Goal: Transaction & Acquisition: Purchase product/service

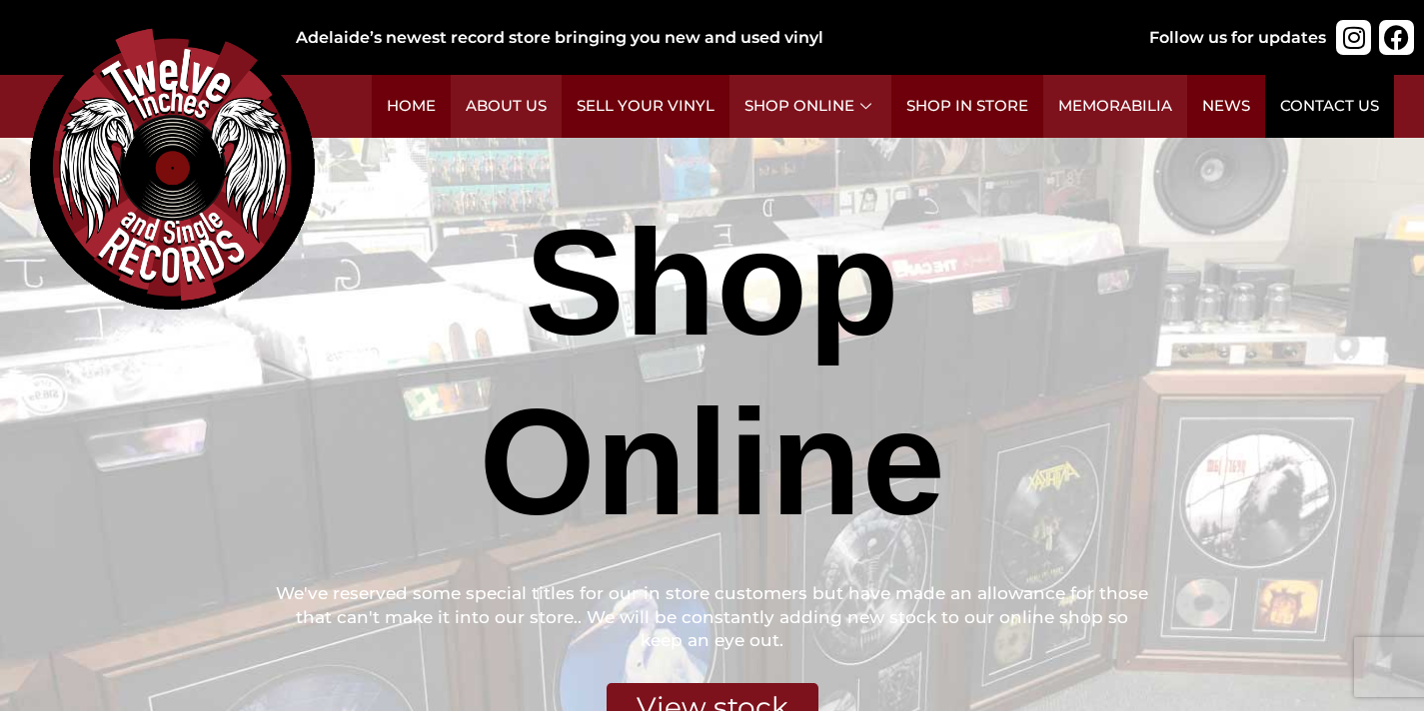
click at [1345, 111] on link "Contact Us" at bounding box center [1329, 106] width 129 height 63
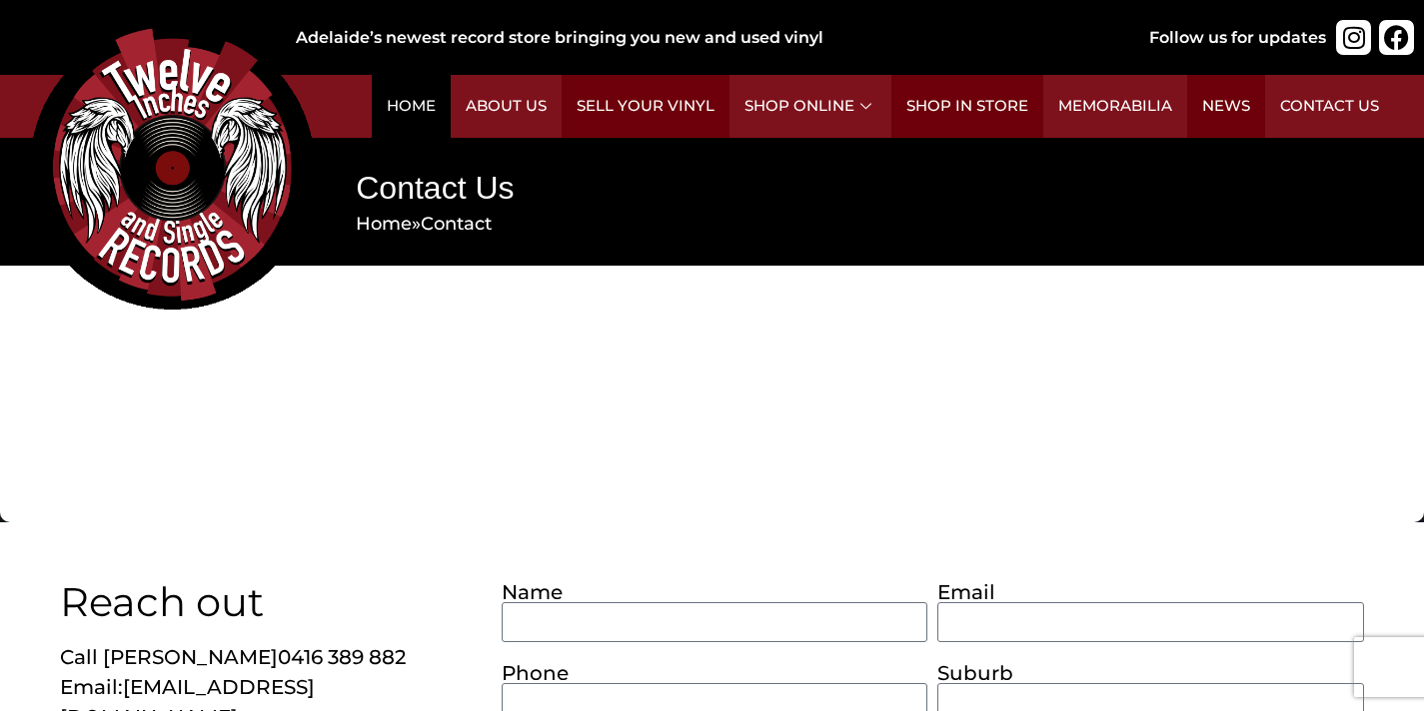
click at [426, 104] on link "Home" at bounding box center [411, 106] width 79 height 63
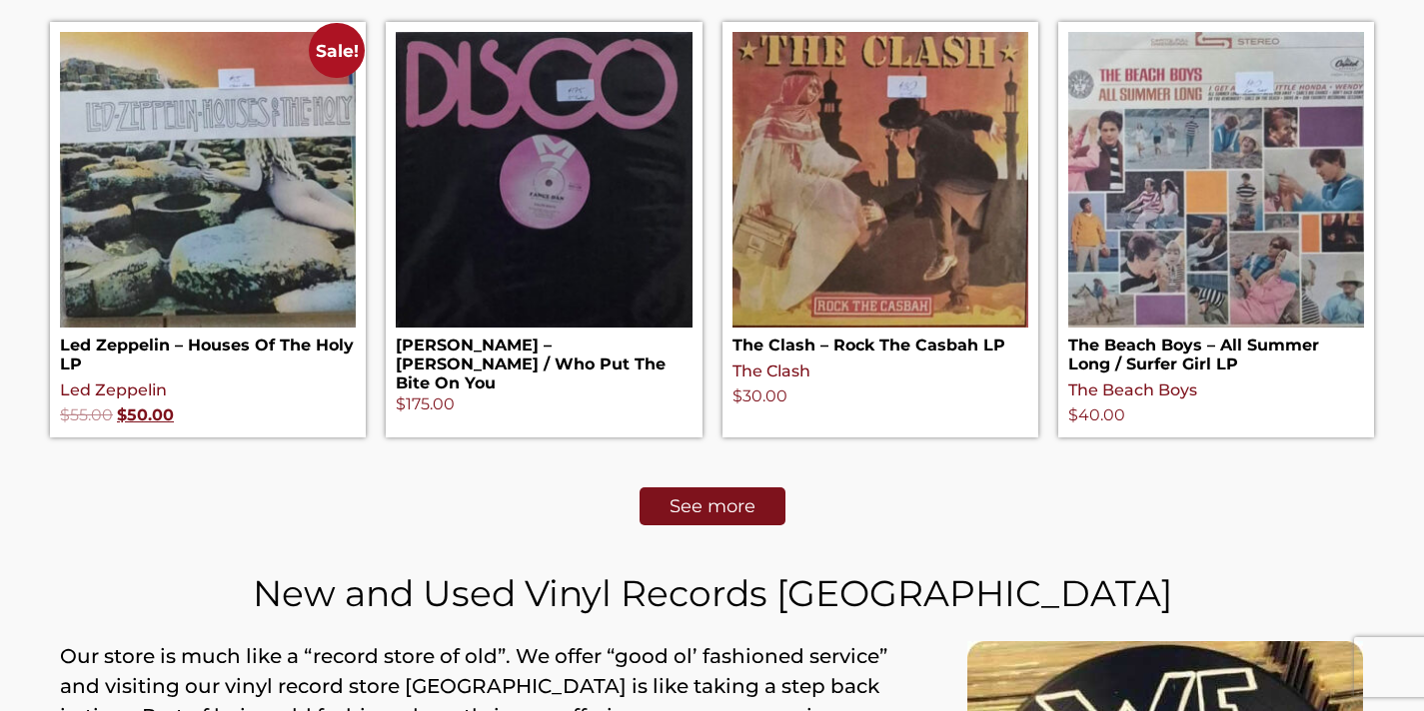
scroll to position [933, 0]
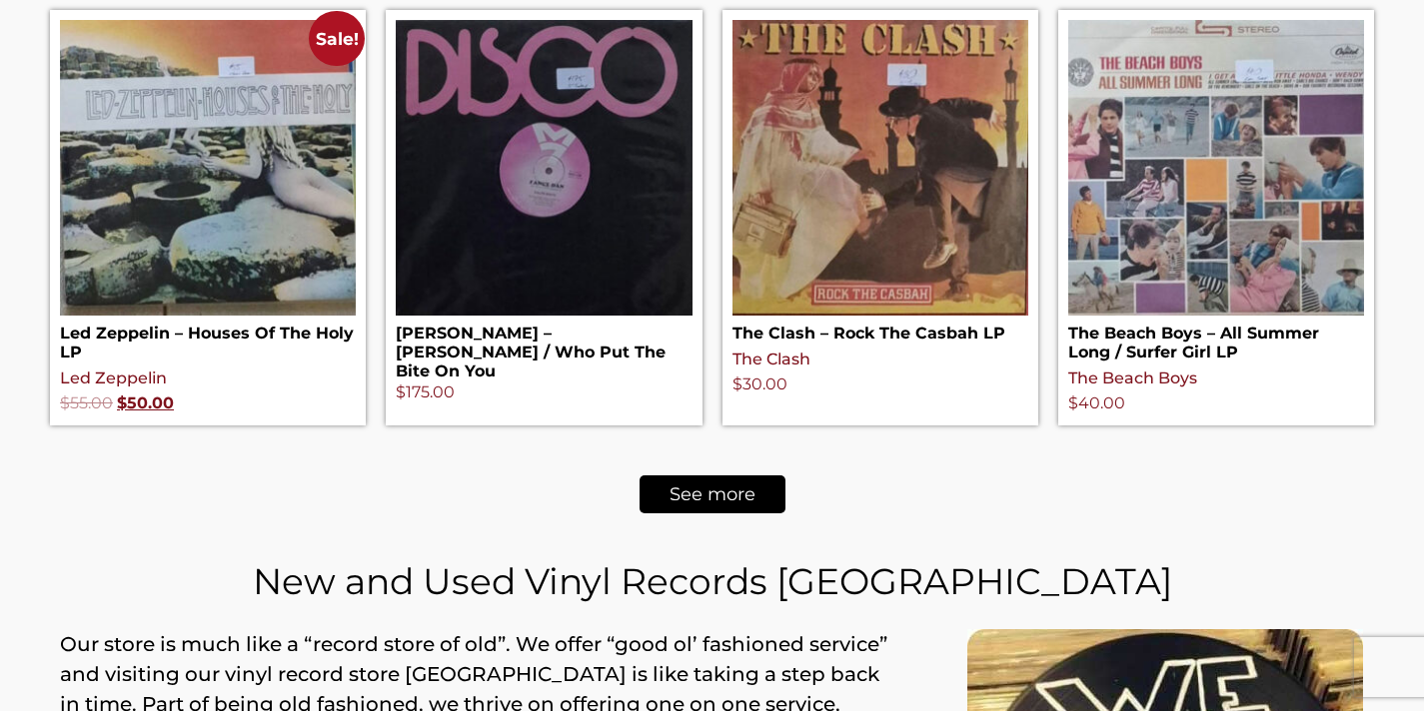
click at [726, 503] on span "See more" at bounding box center [712, 495] width 86 height 18
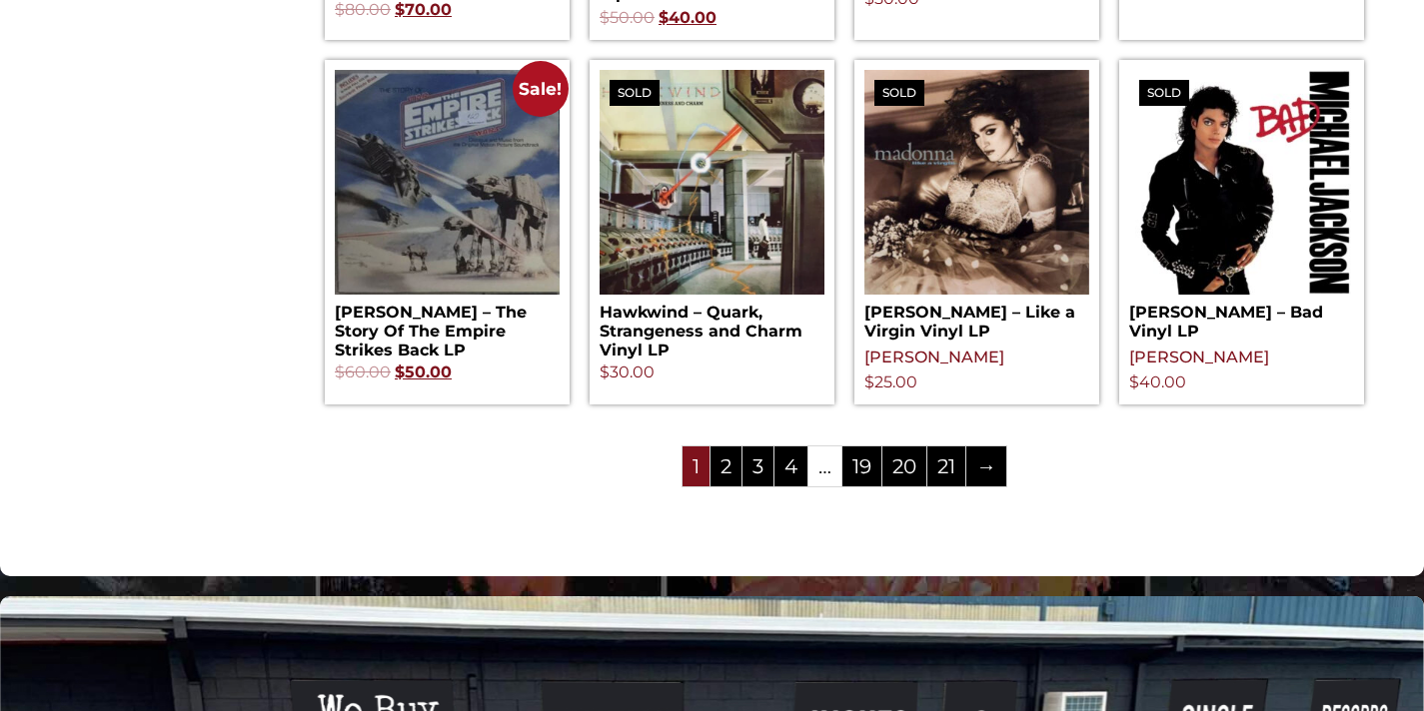
scroll to position [2291, 0]
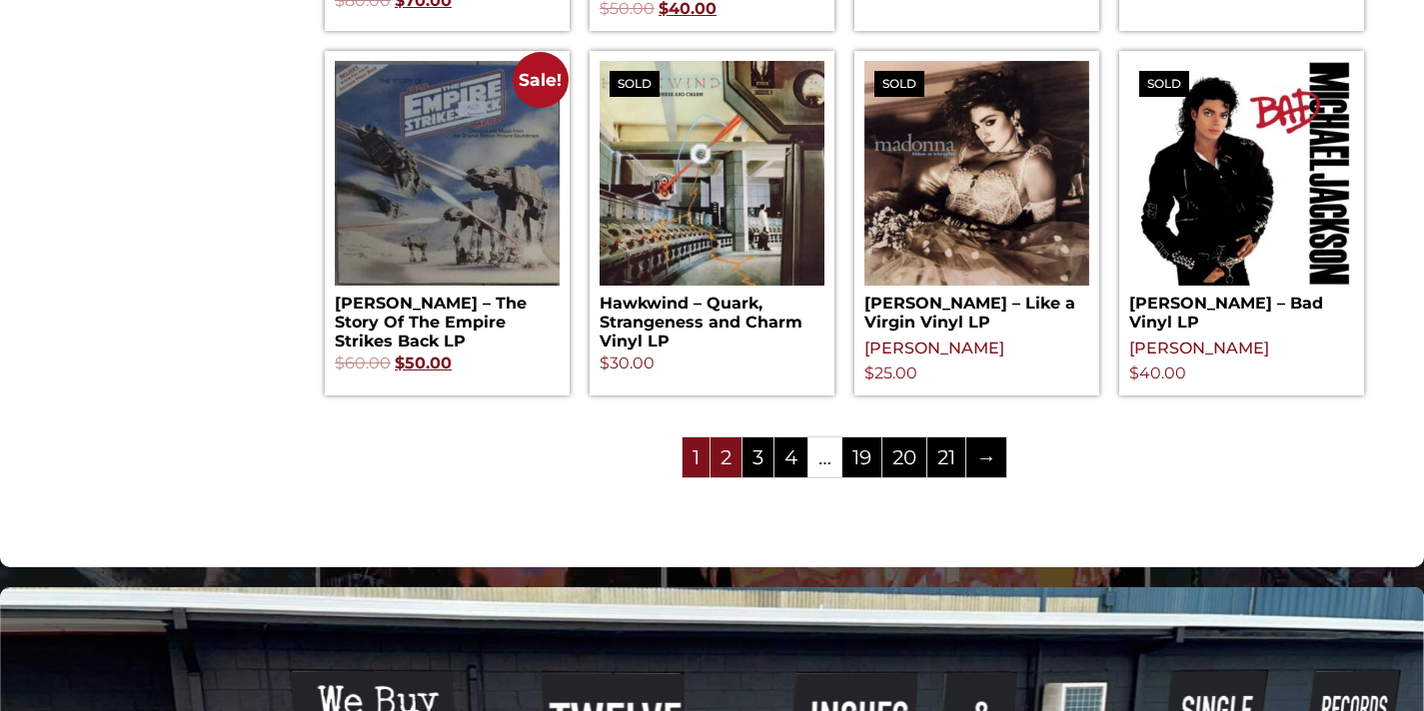
click at [728, 478] on link "2" at bounding box center [725, 458] width 31 height 40
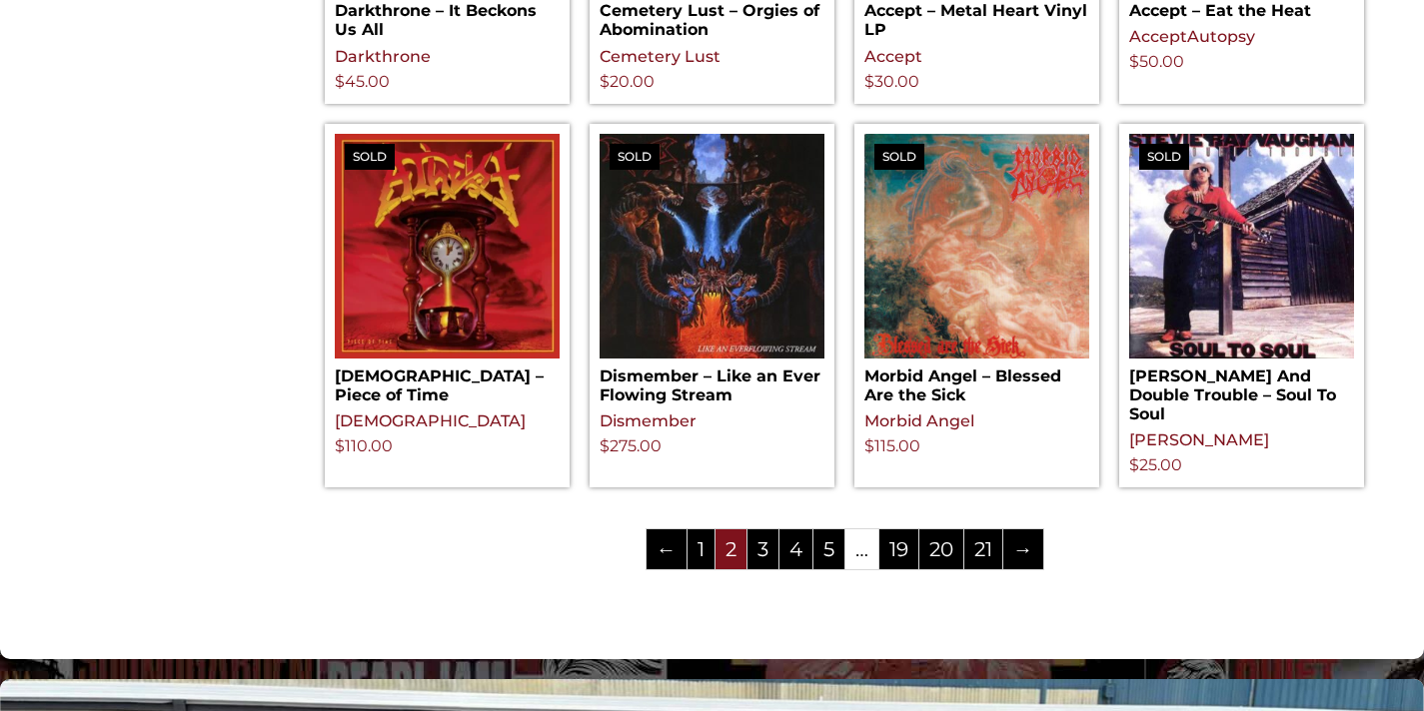
scroll to position [2119, 0]
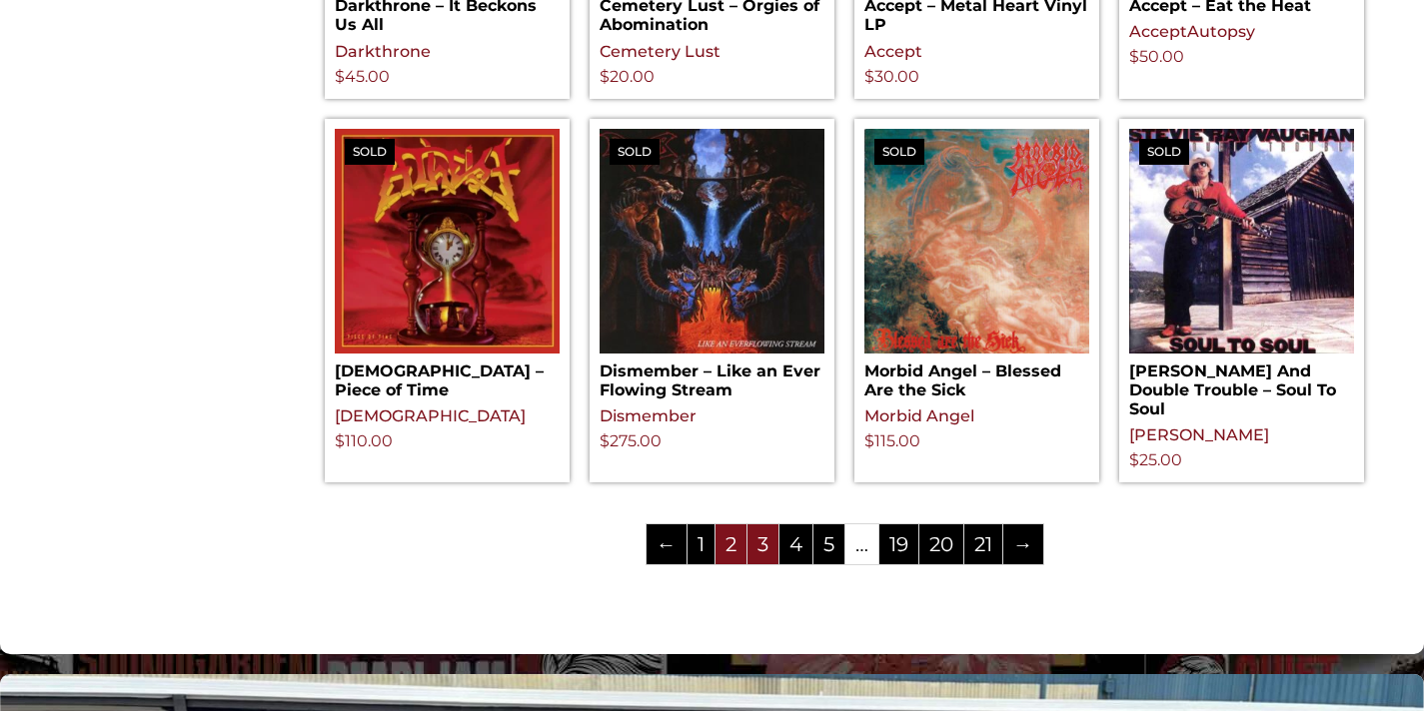
click at [772, 564] on link "3" at bounding box center [762, 544] width 31 height 40
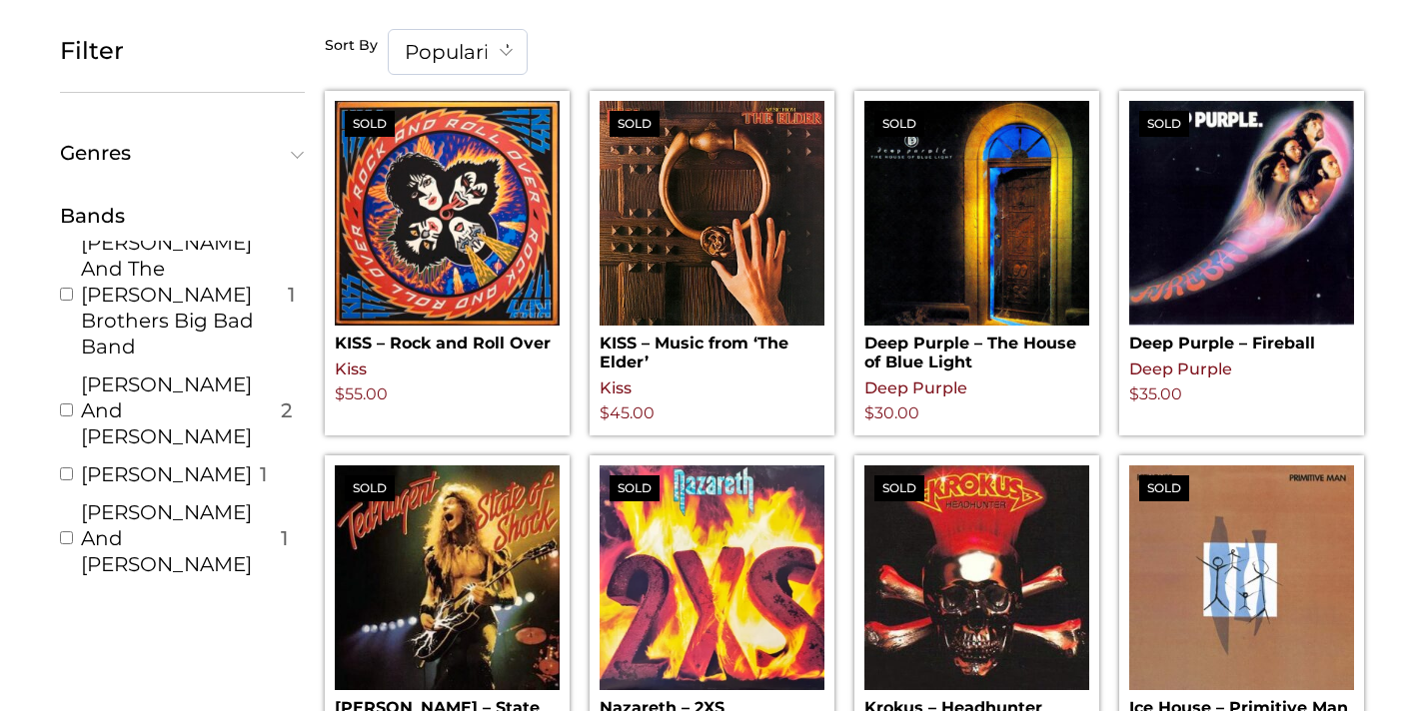
scroll to position [2090, 0]
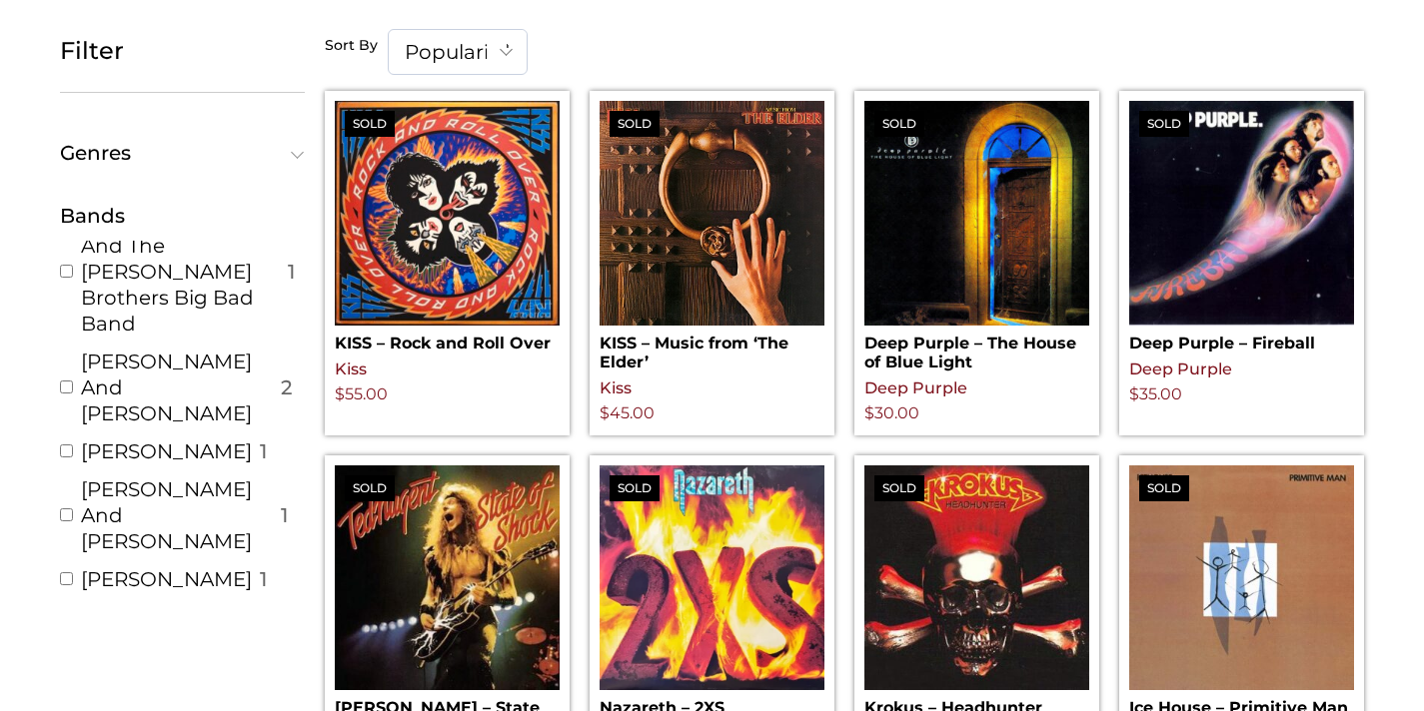
click at [71, 445] on input "Oscar Peterson ( 1 )" at bounding box center [66, 451] width 13 height 13
checkbox input "true"
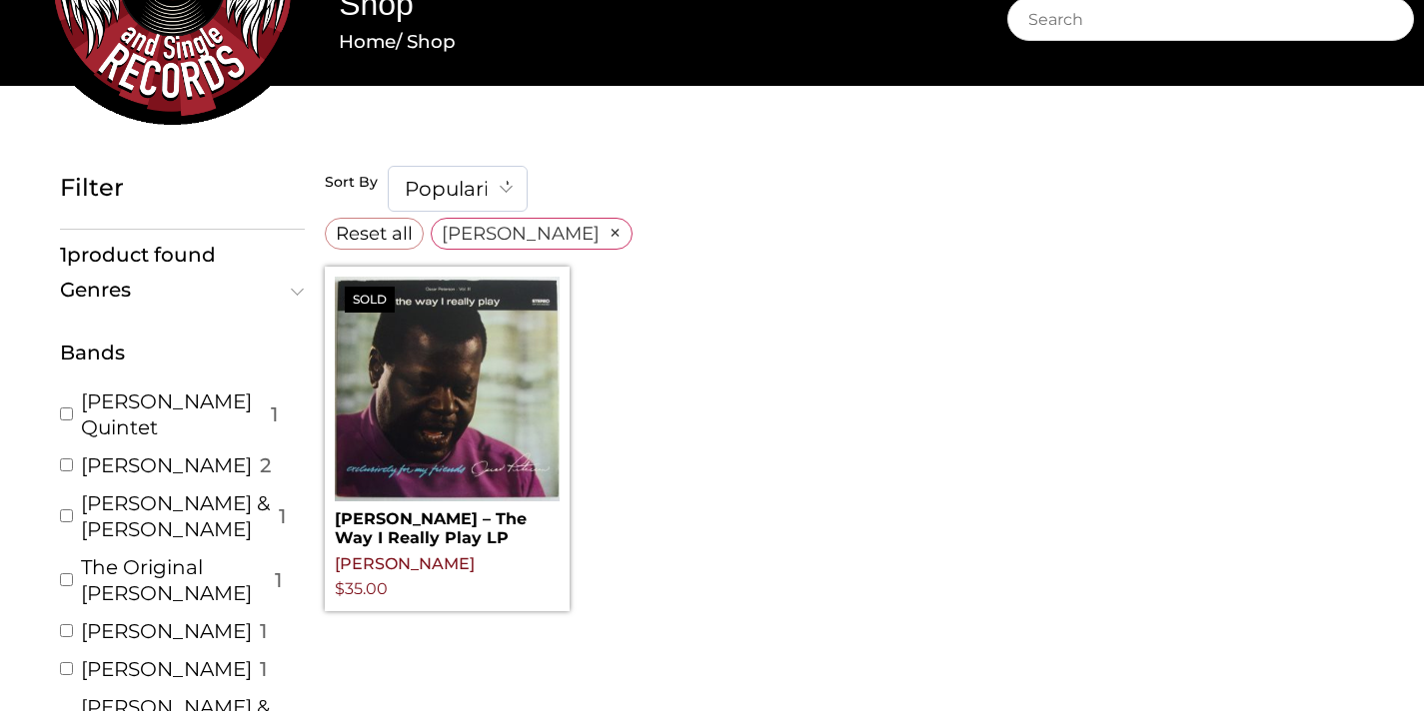
scroll to position [363, 0]
click at [72, 462] on input "Bill Evans ( 2 )" at bounding box center [66, 463] width 13 height 13
checkbox input "true"
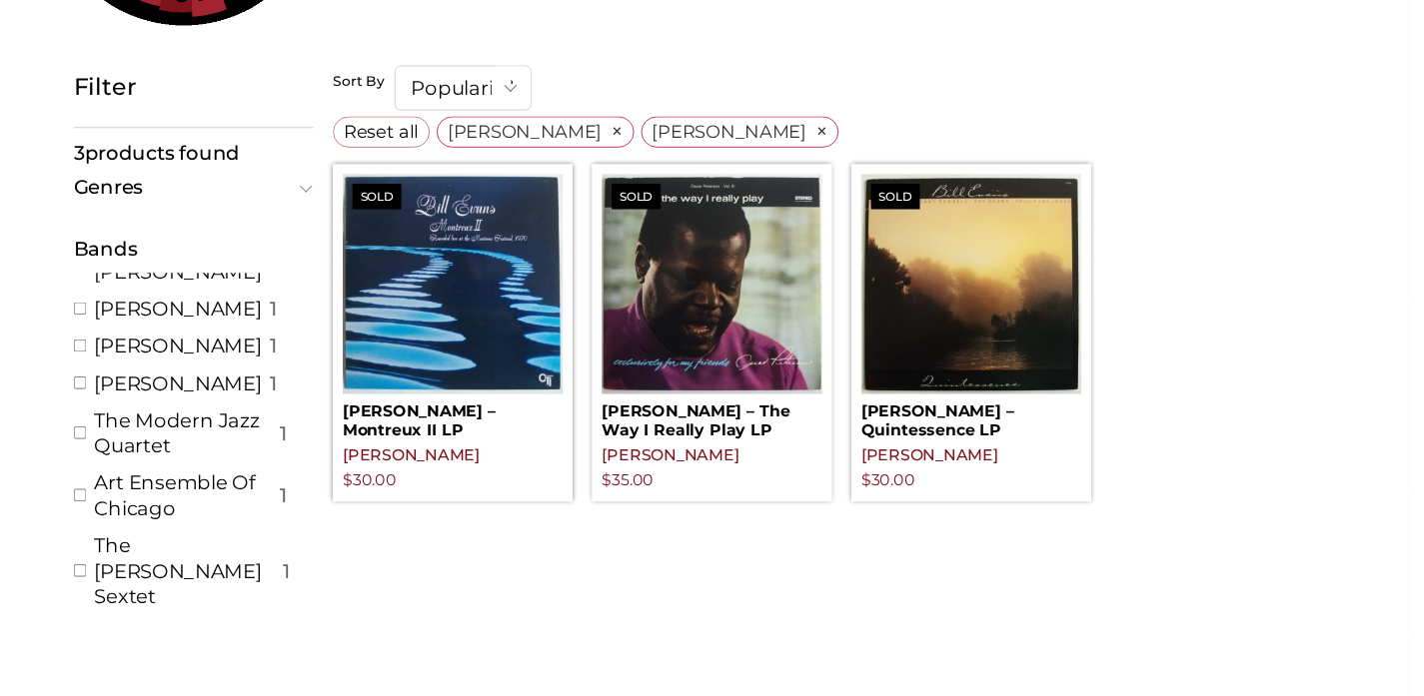
scroll to position [2762, 0]
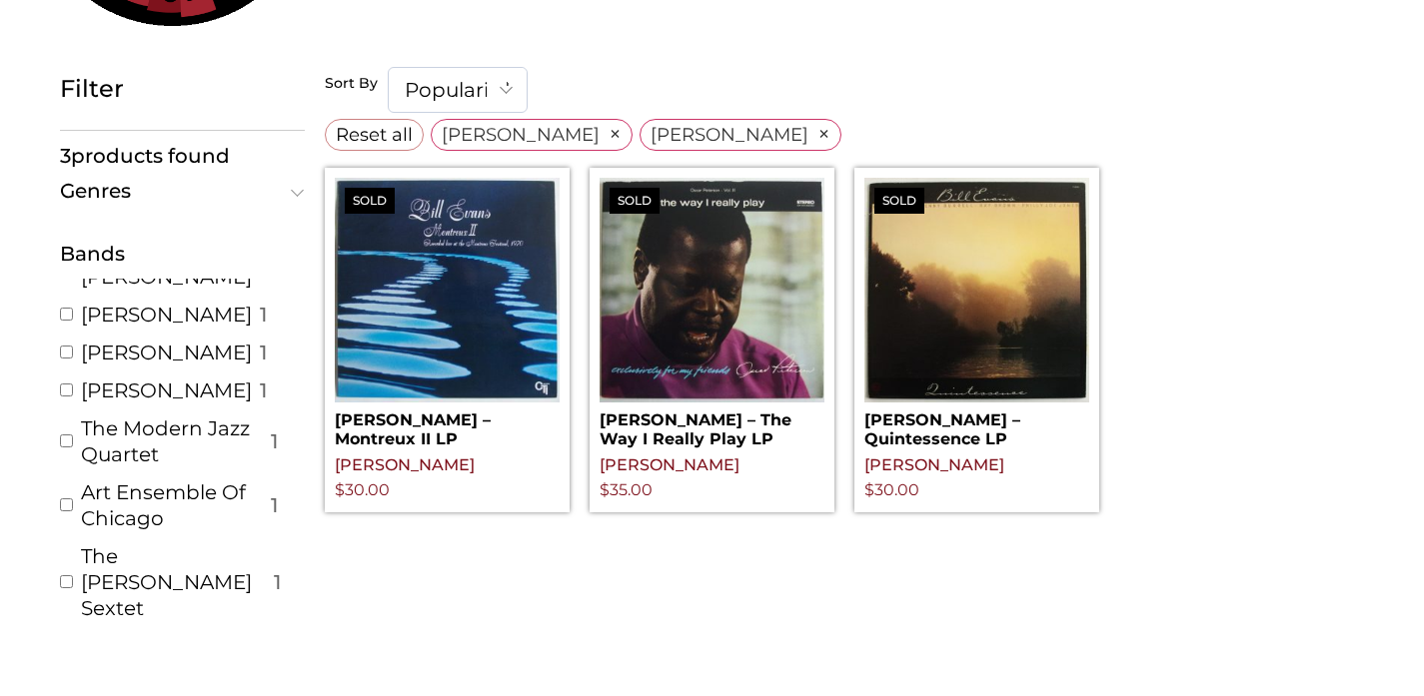
click at [509, 89] on span at bounding box center [507, 89] width 40 height 42
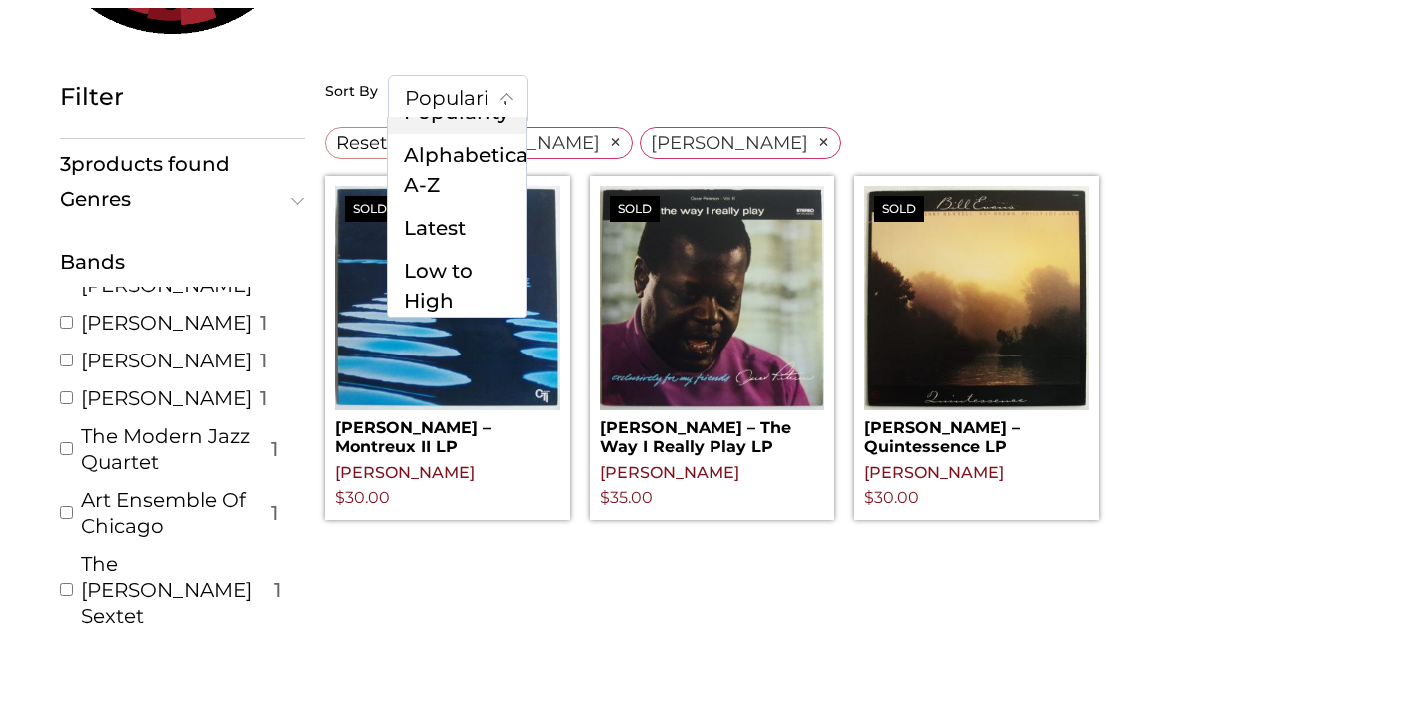
scroll to position [26, 0]
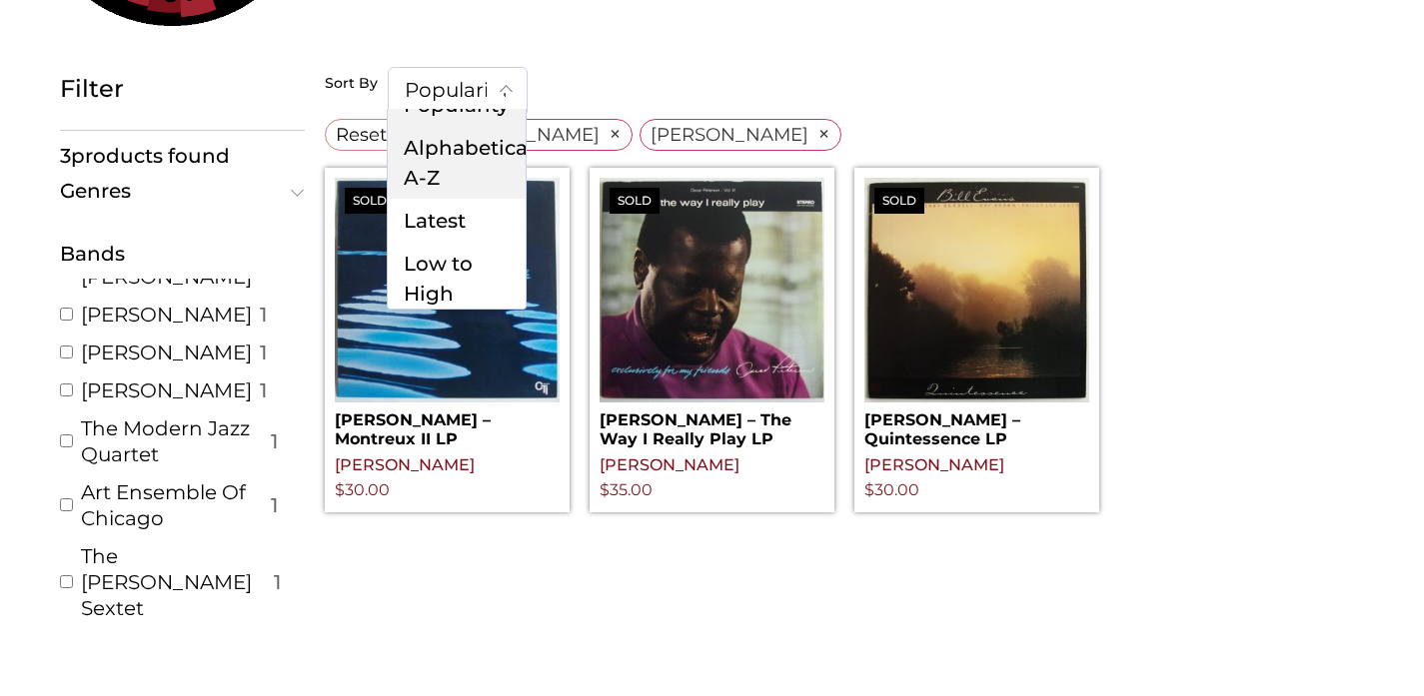
select select "title"
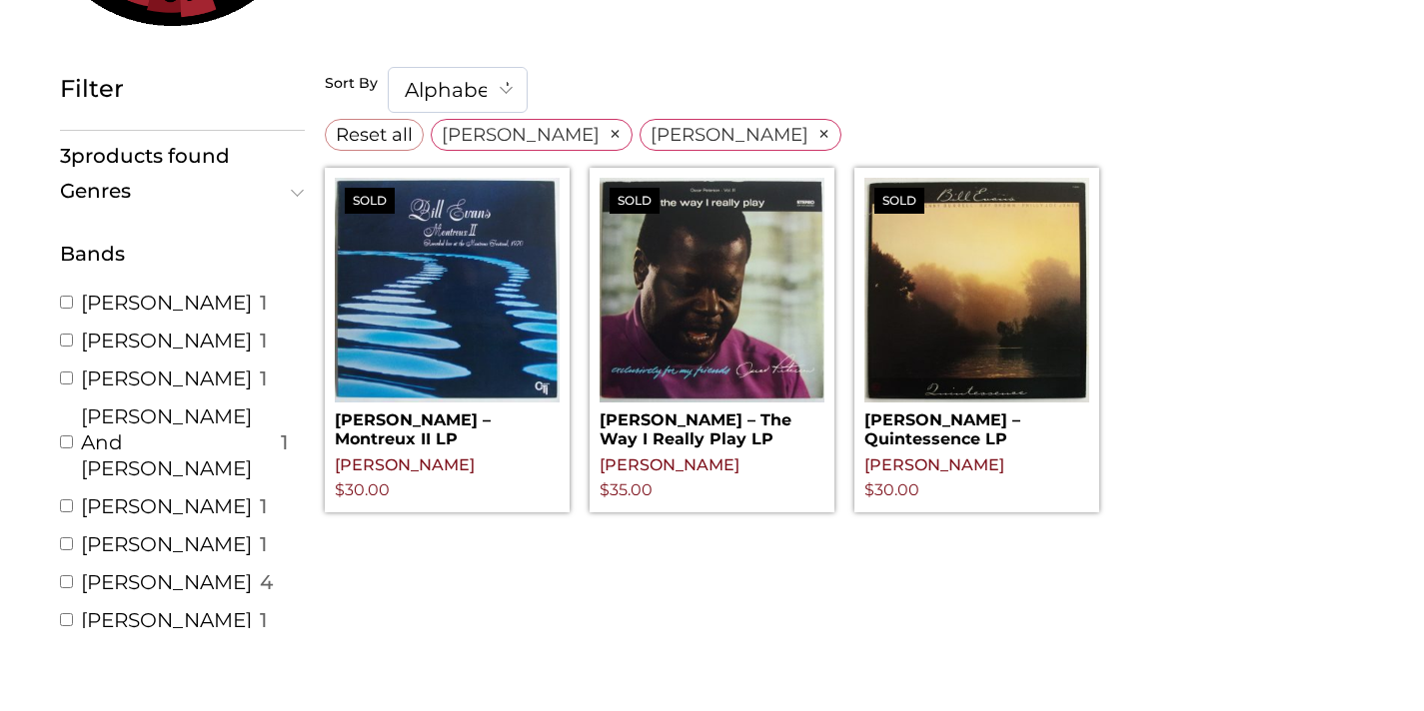
scroll to position [4562, 0]
click at [608, 136] on span "×" at bounding box center [614, 134] width 13 height 18
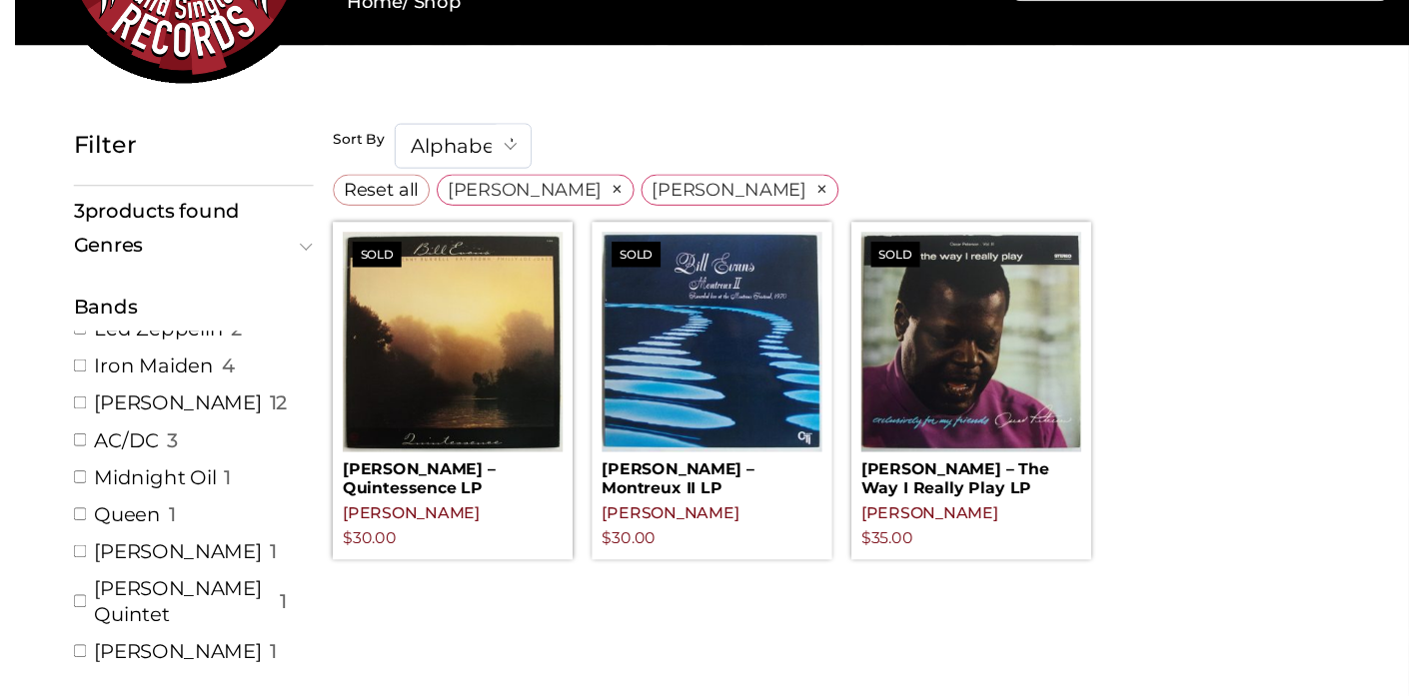
scroll to position [24, 0]
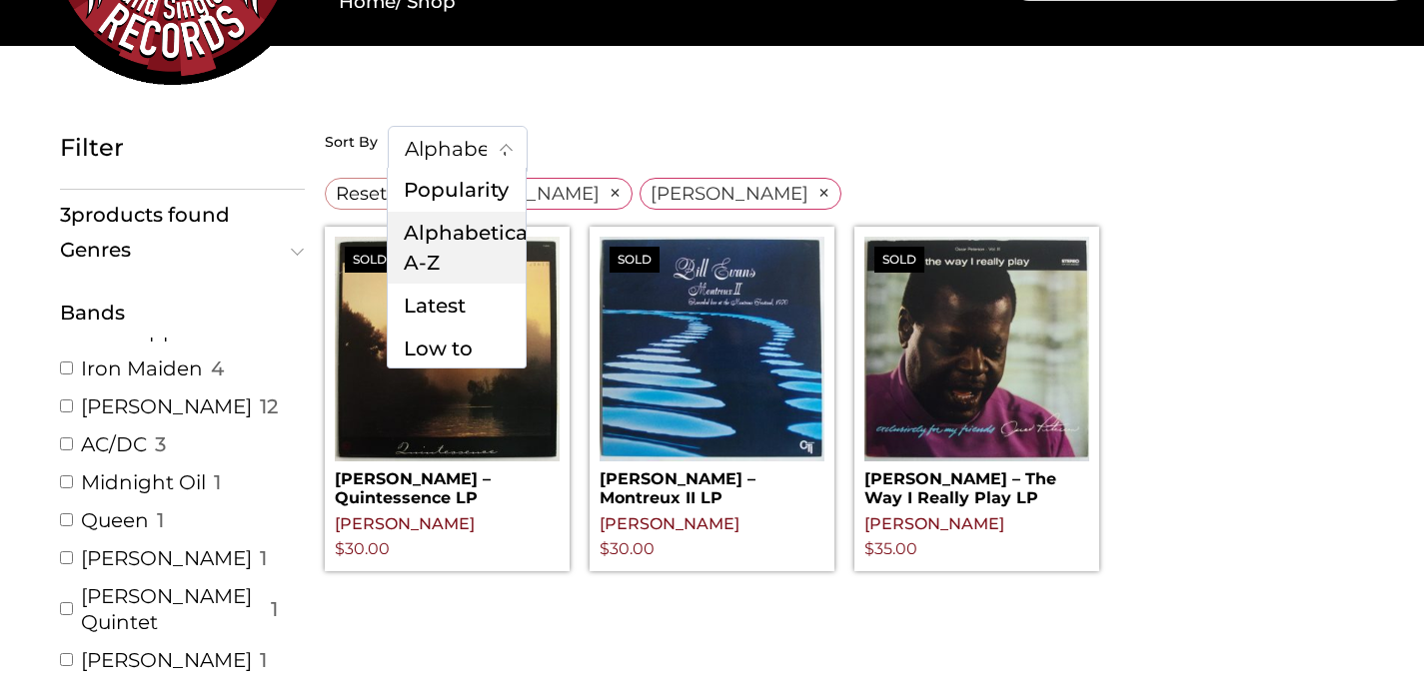
click at [462, 149] on span "Alphabeticaly A-Z" at bounding box center [458, 149] width 138 height 44
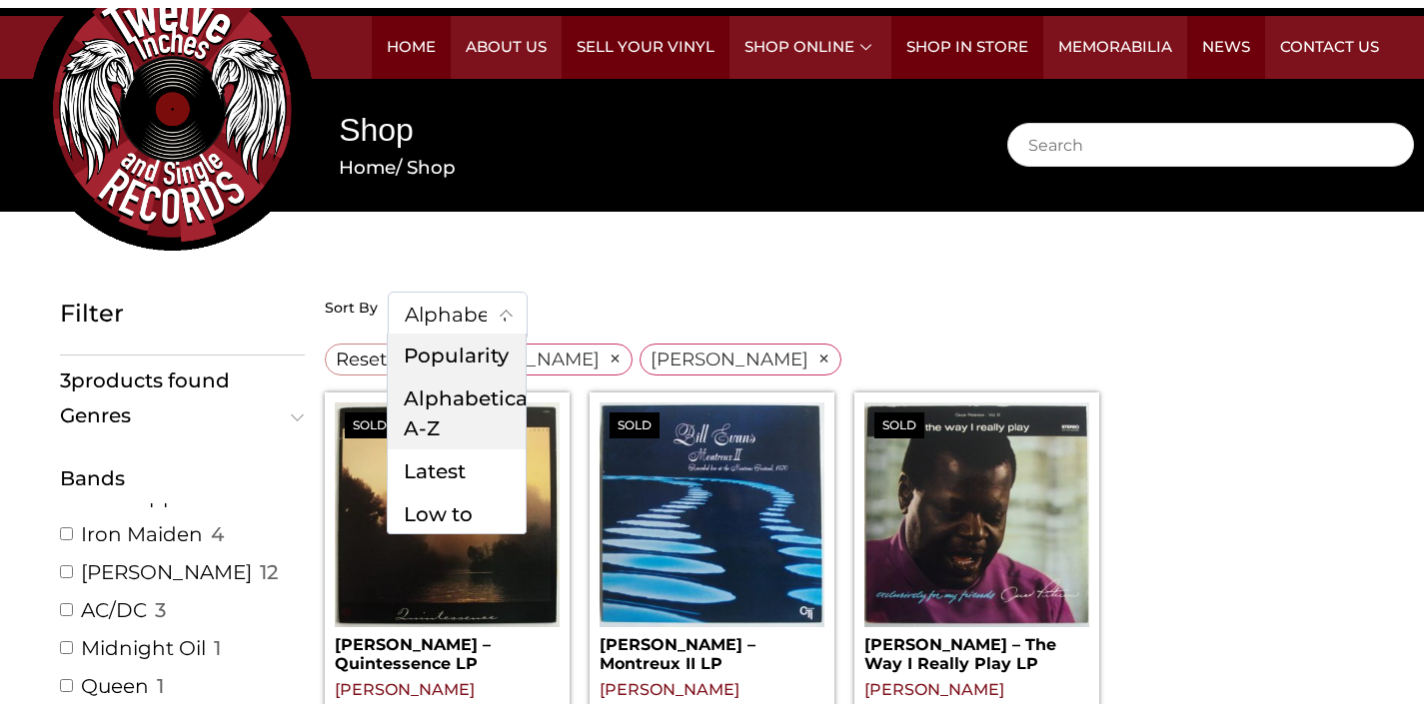
scroll to position [12, 0]
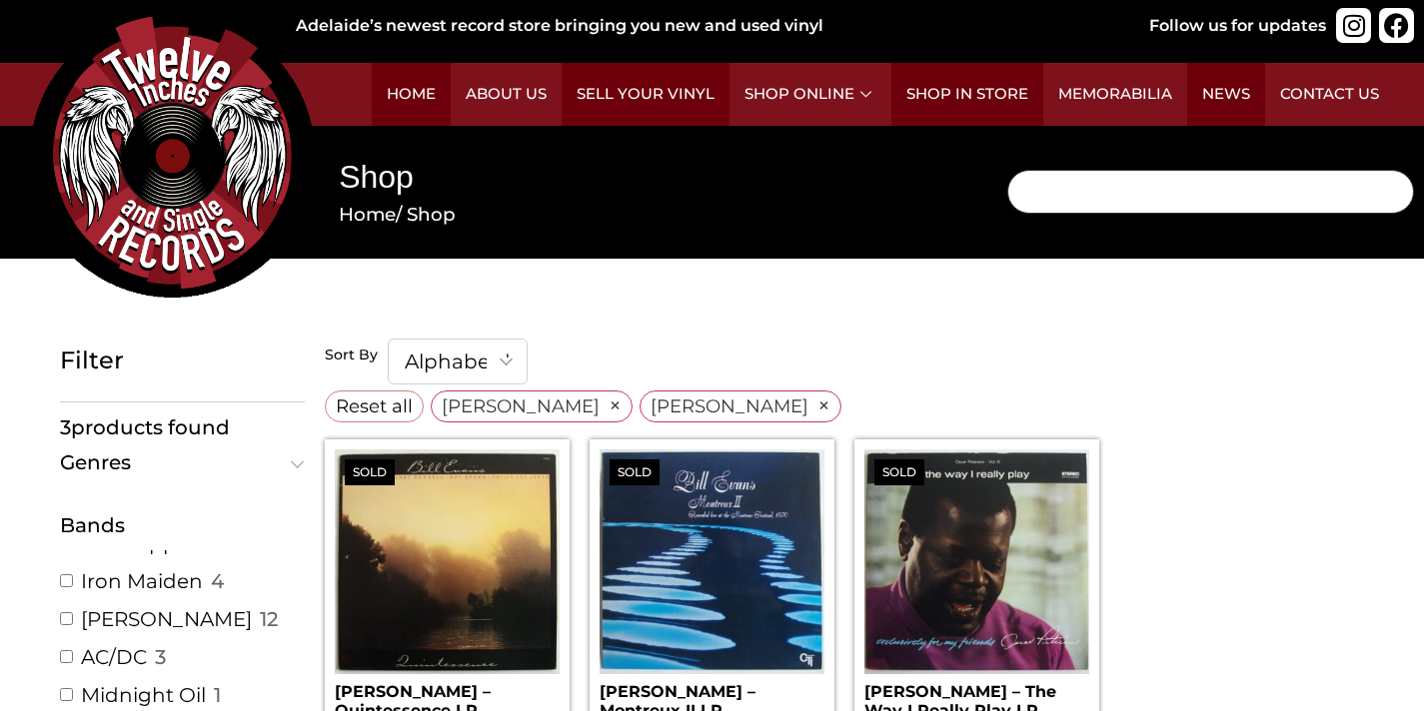
click at [1103, 192] on input "Search" at bounding box center [1211, 192] width 408 height 44
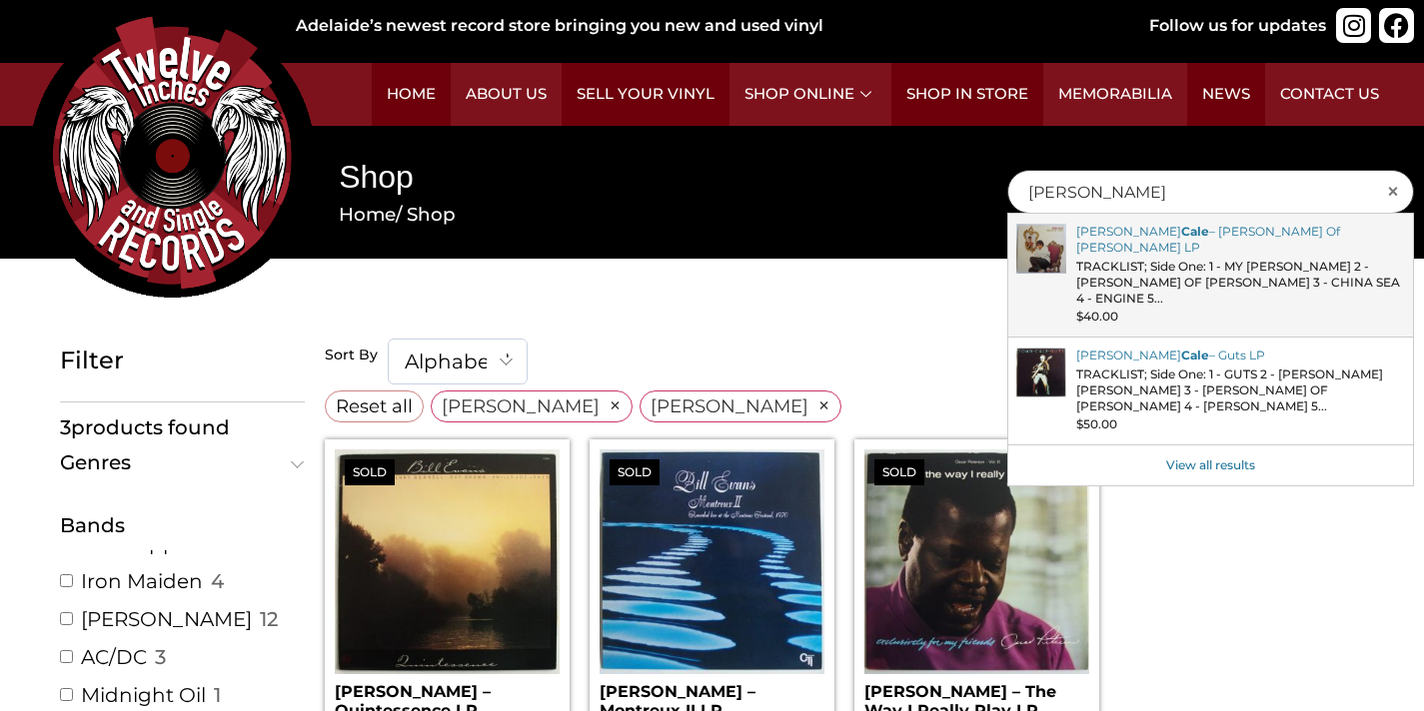
type input "jj cale"
click at [1172, 264] on link "John – Helen Of Troy LP" at bounding box center [1211, 275] width 406 height 123
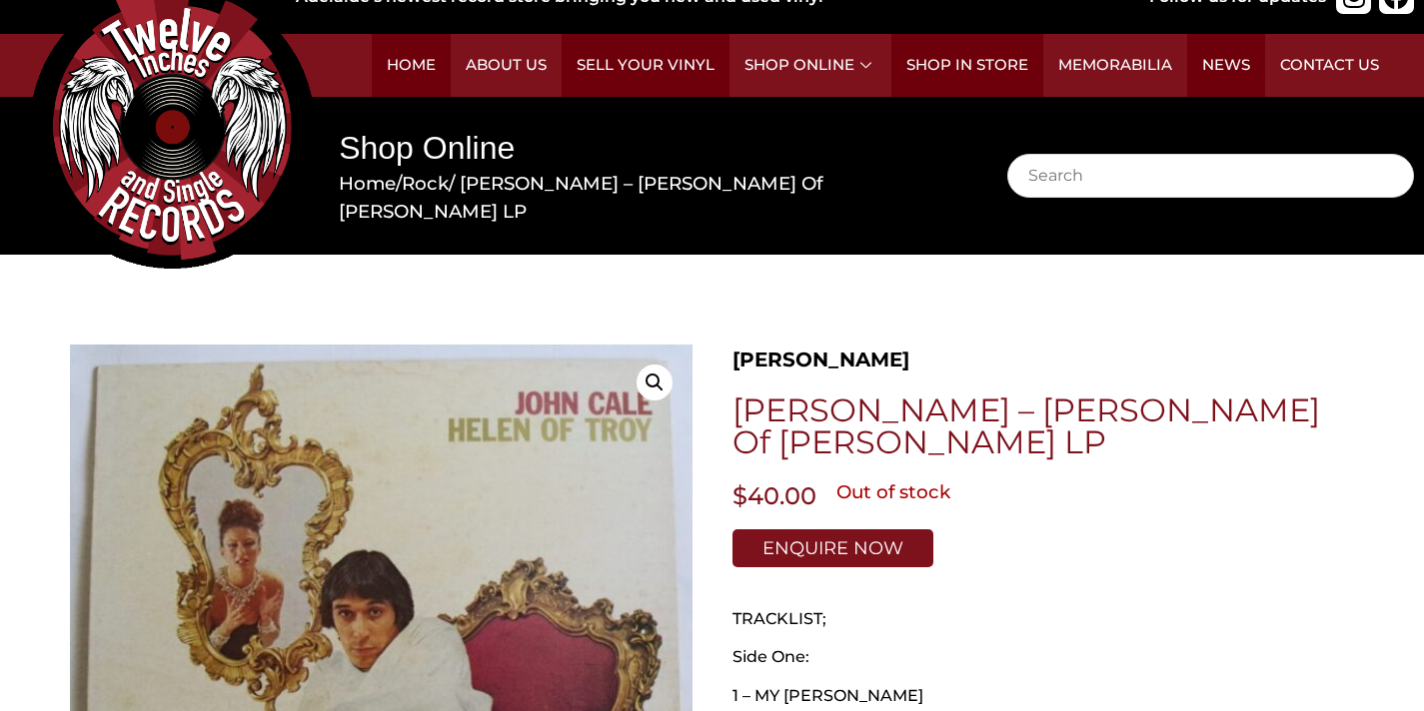
scroll to position [46, 0]
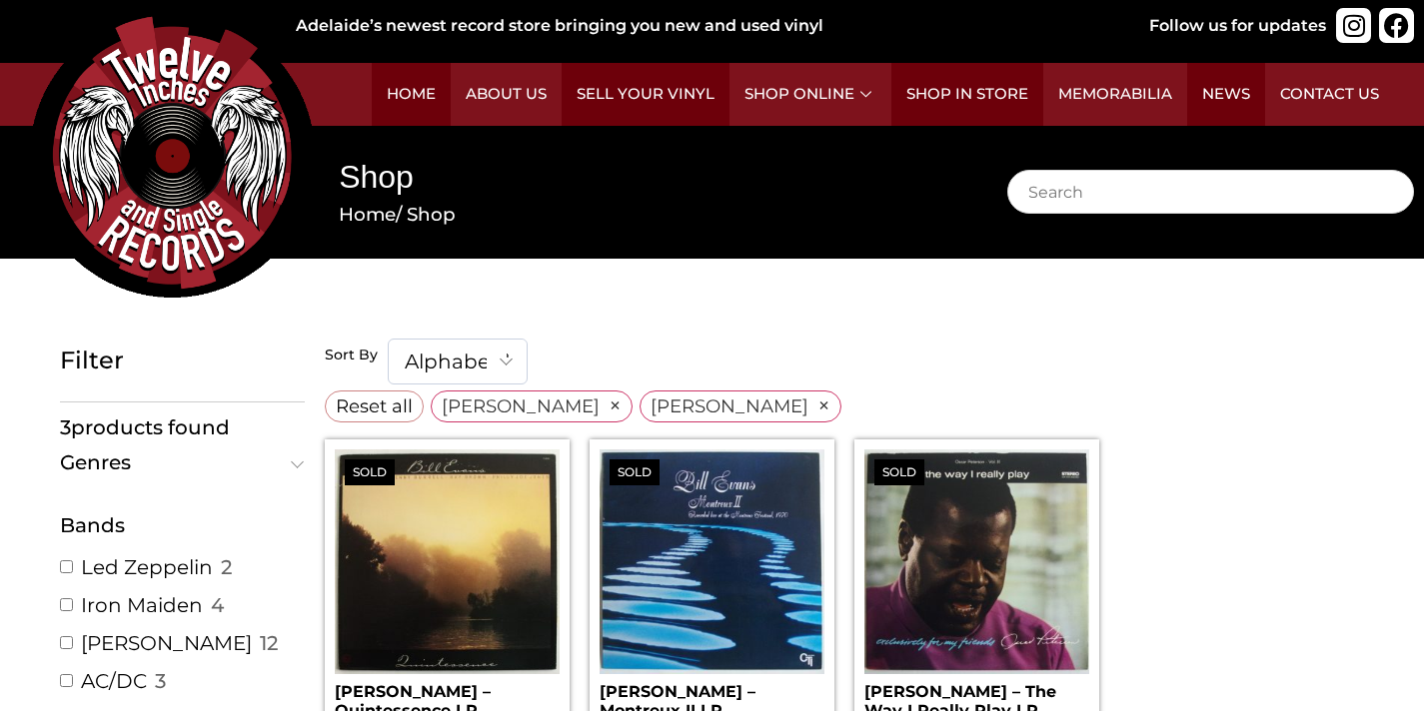
scroll to position [24, 0]
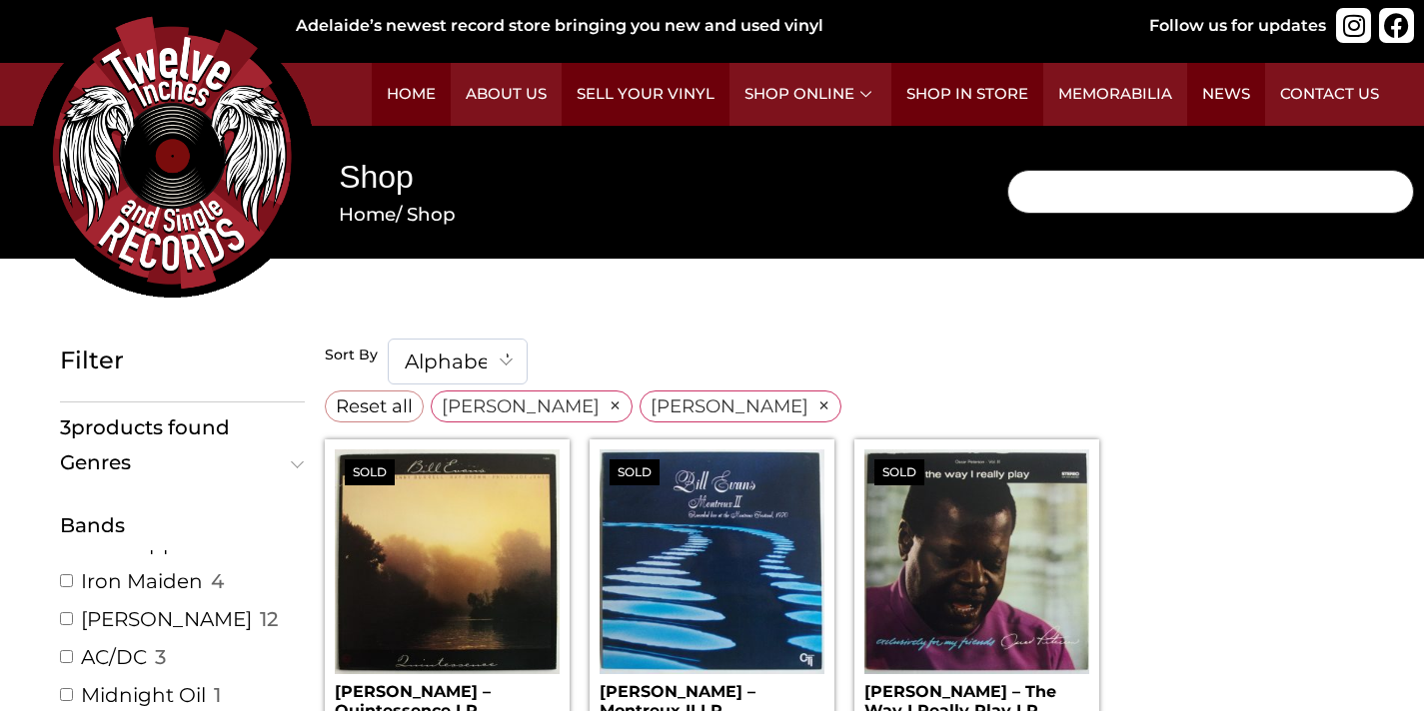
click at [1077, 192] on input "Search" at bounding box center [1211, 192] width 408 height 44
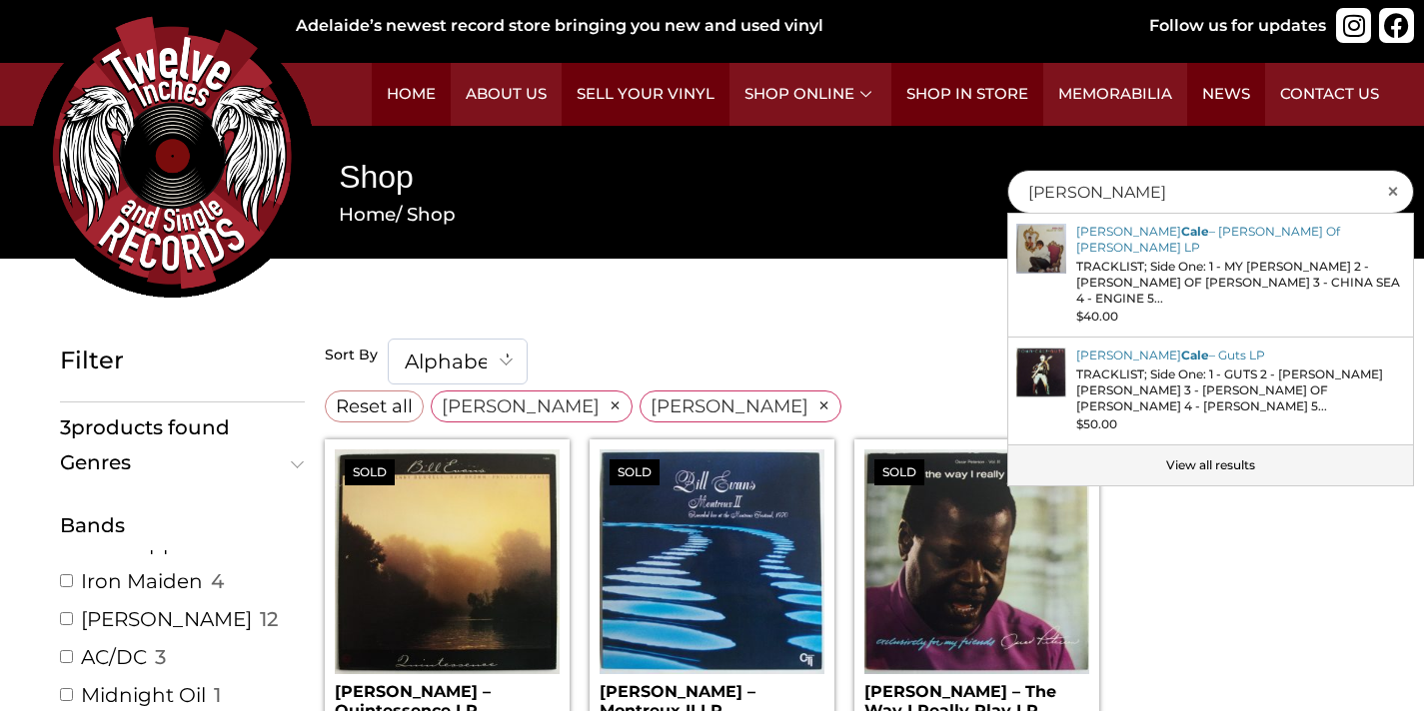
type input "jj cale"
click at [1198, 446] on link "View all results" at bounding box center [1211, 466] width 406 height 40
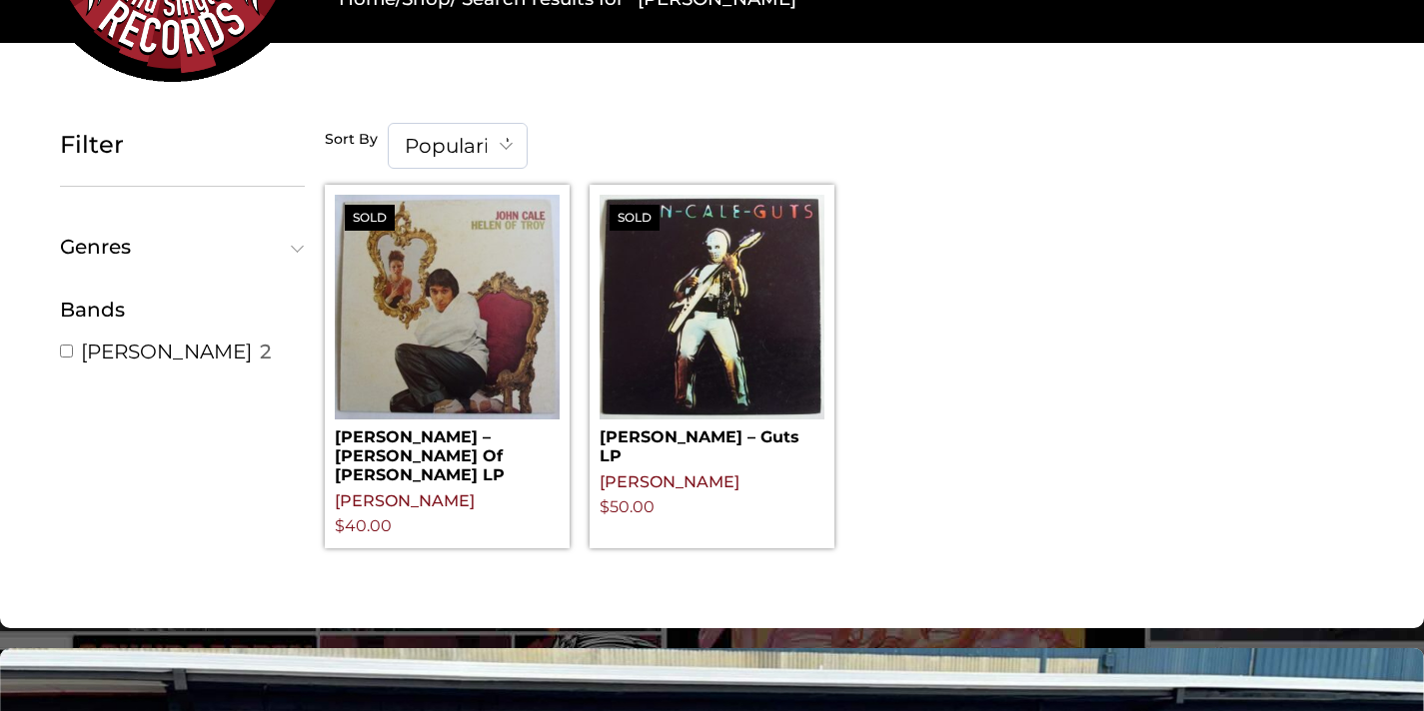
scroll to position [235, 0]
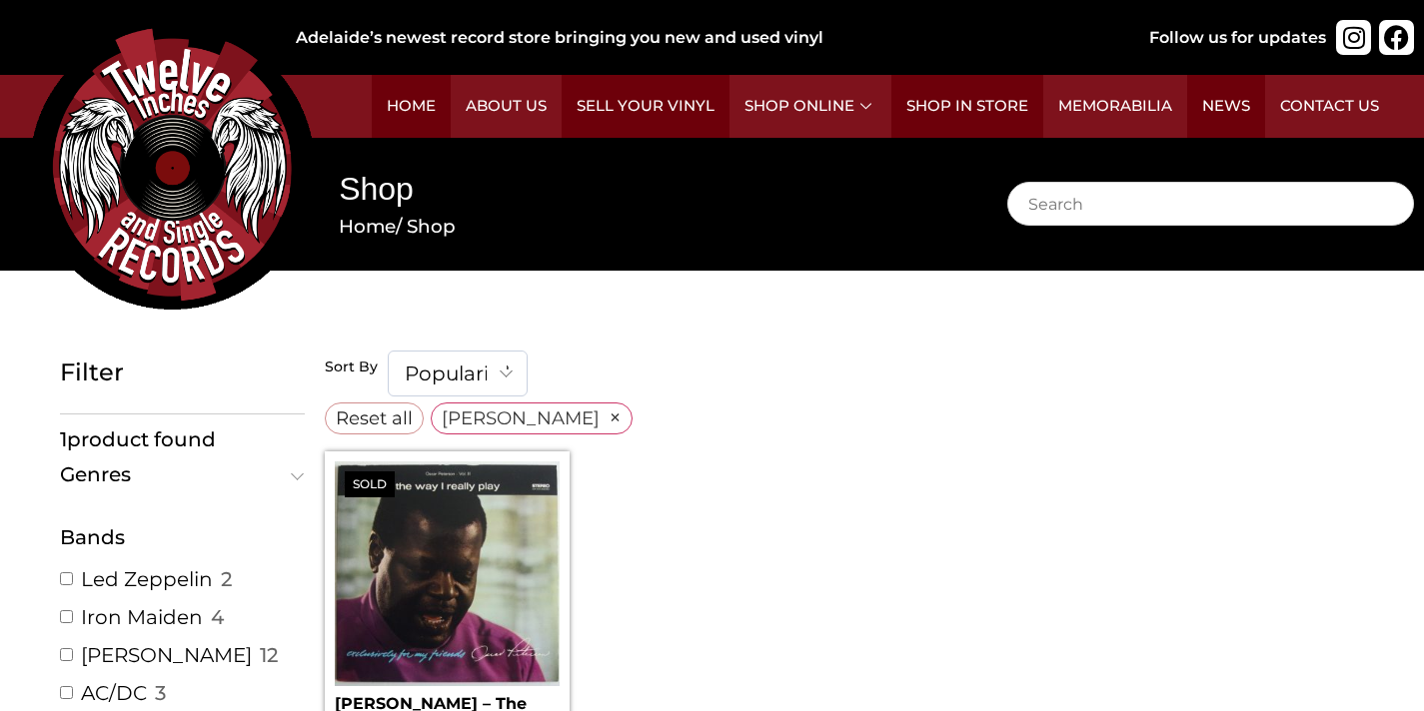
click at [376, 423] on span "Reset all" at bounding box center [374, 418] width 77 height 27
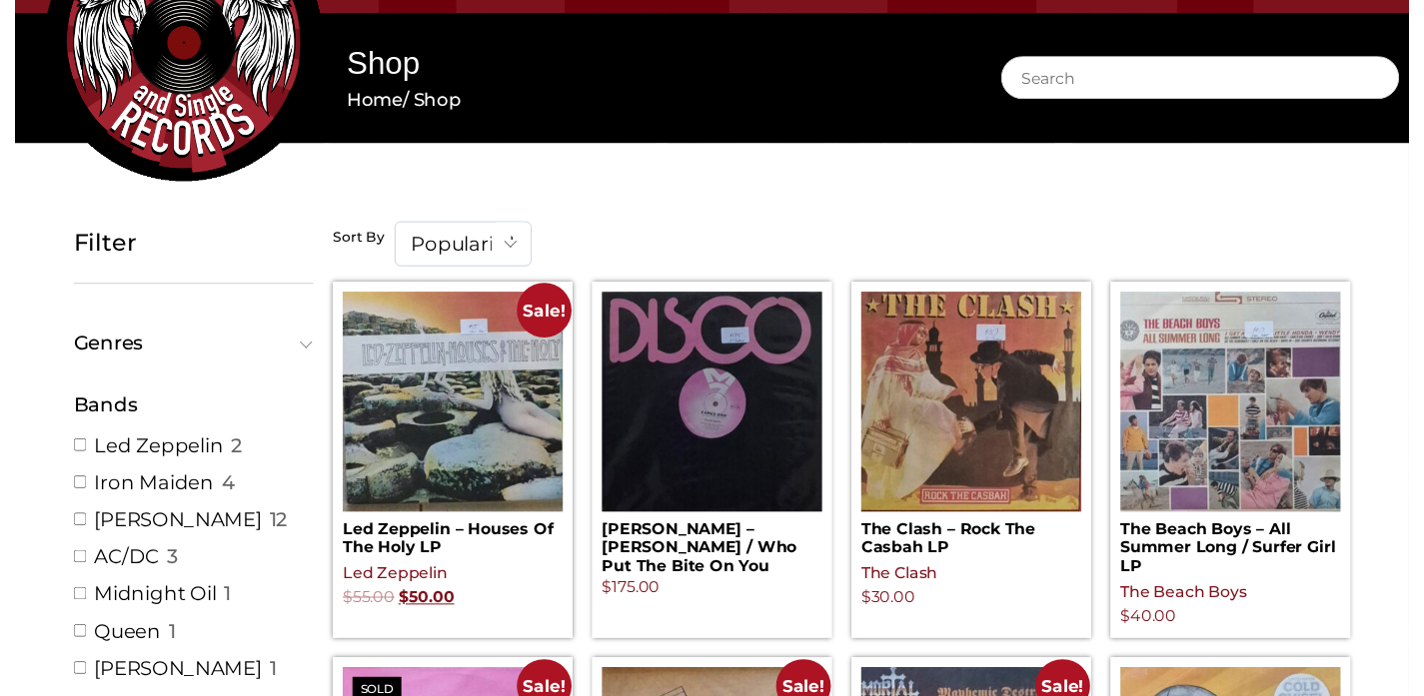
scroll to position [126, 0]
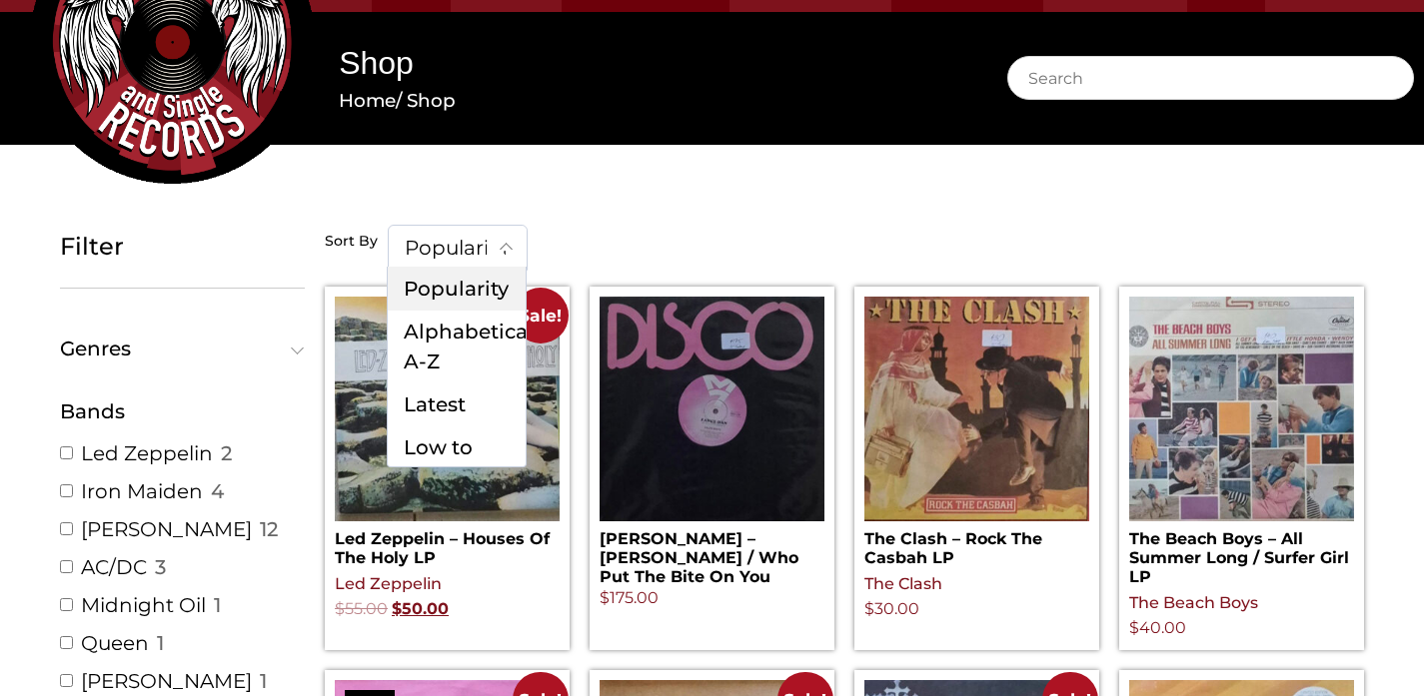
click at [499, 242] on span at bounding box center [507, 247] width 40 height 42
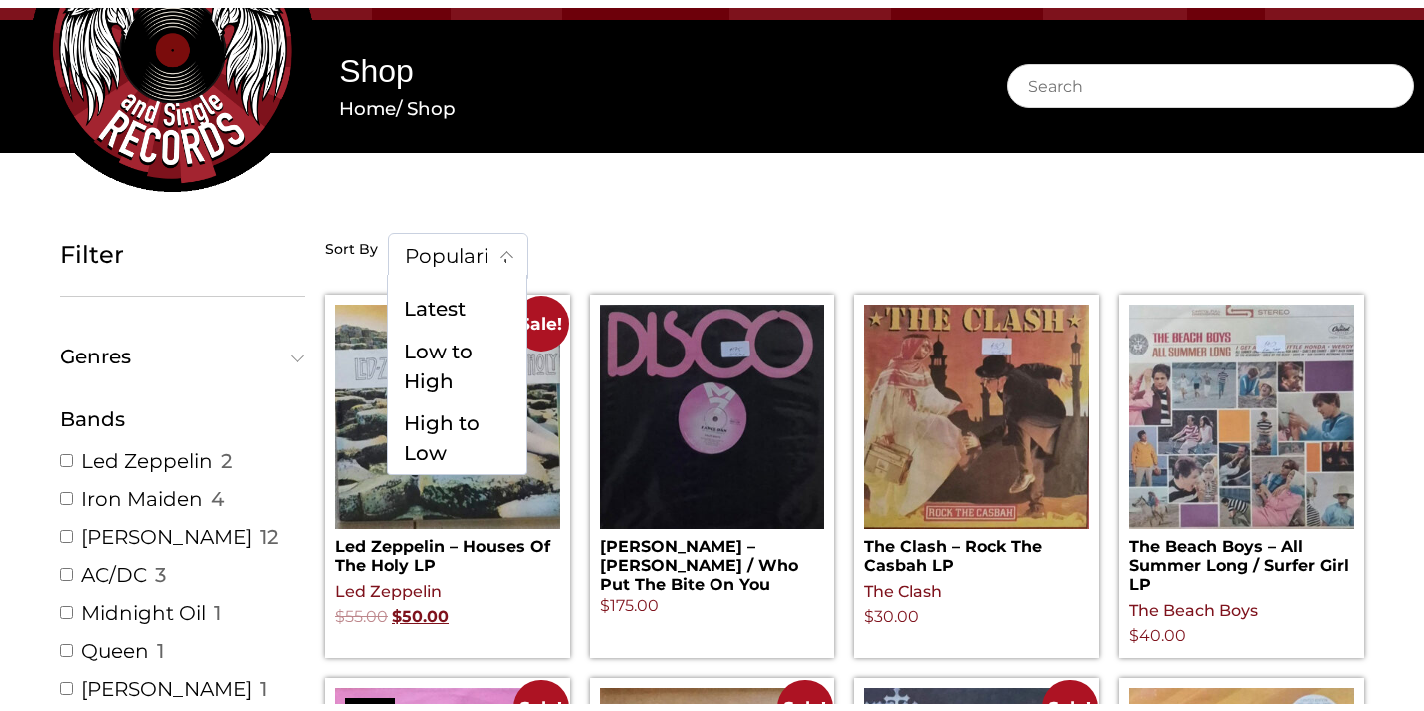
scroll to position [0, 0]
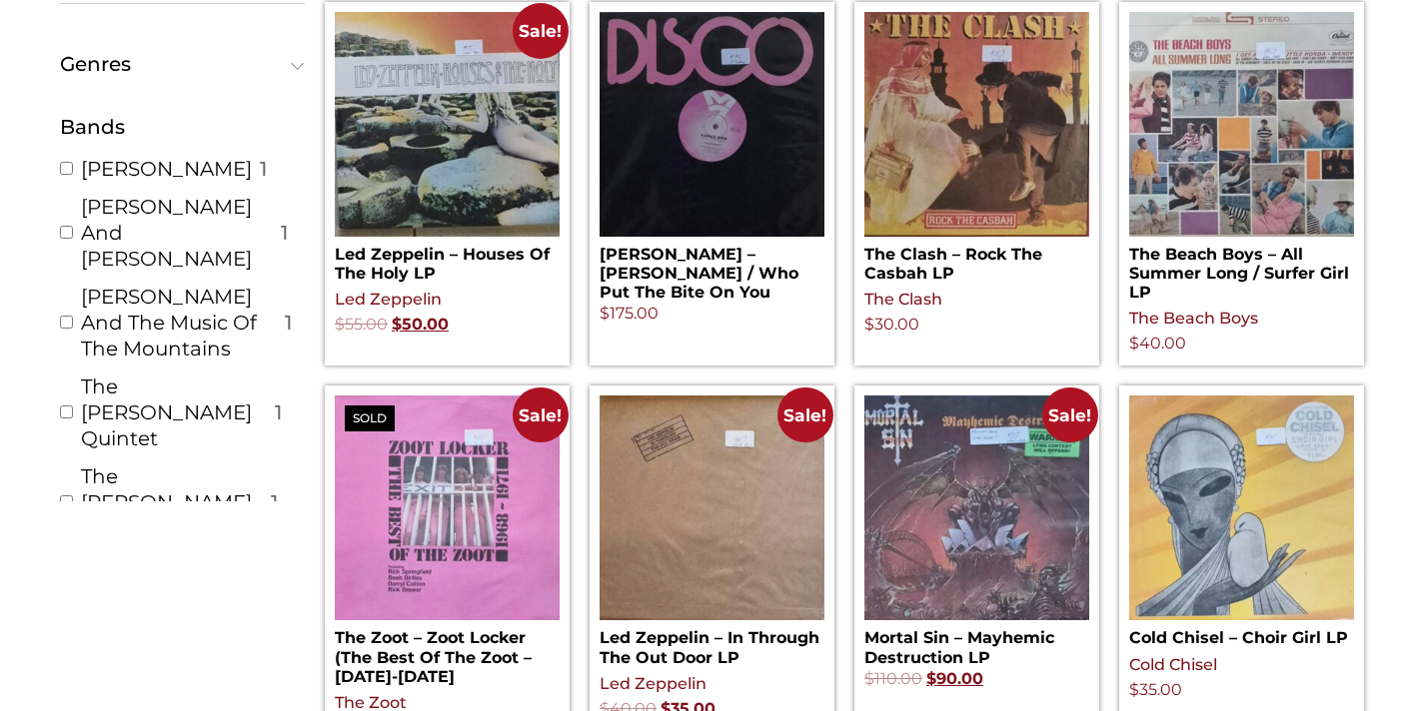
scroll to position [6314, 0]
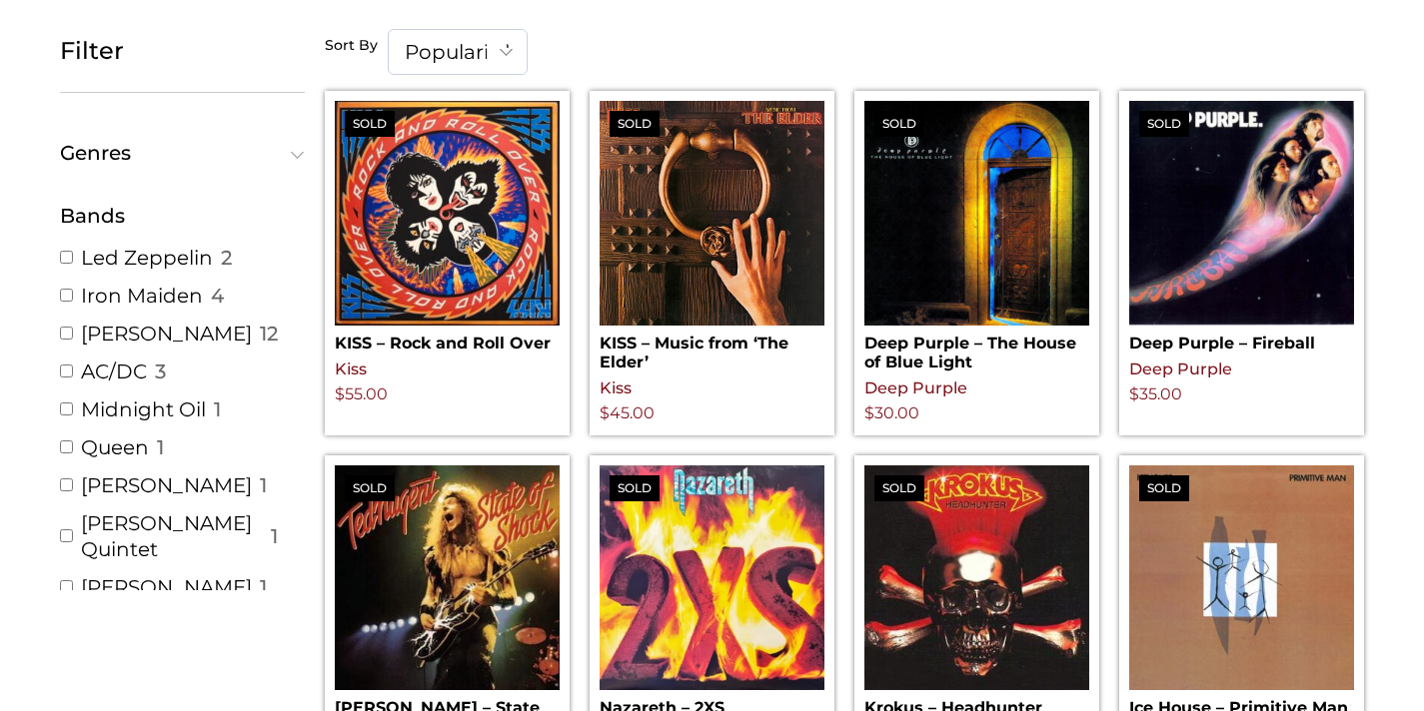
scroll to position [2090, 0]
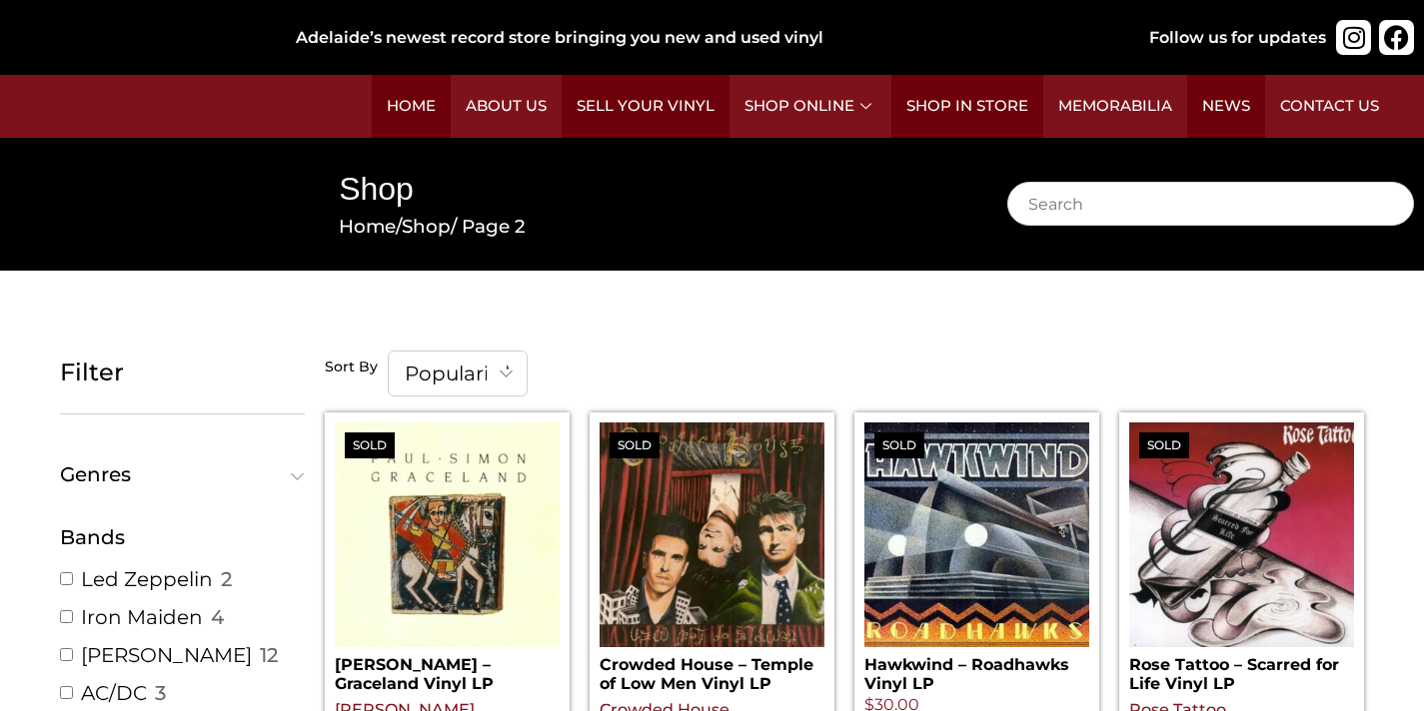
scroll to position [2119, 0]
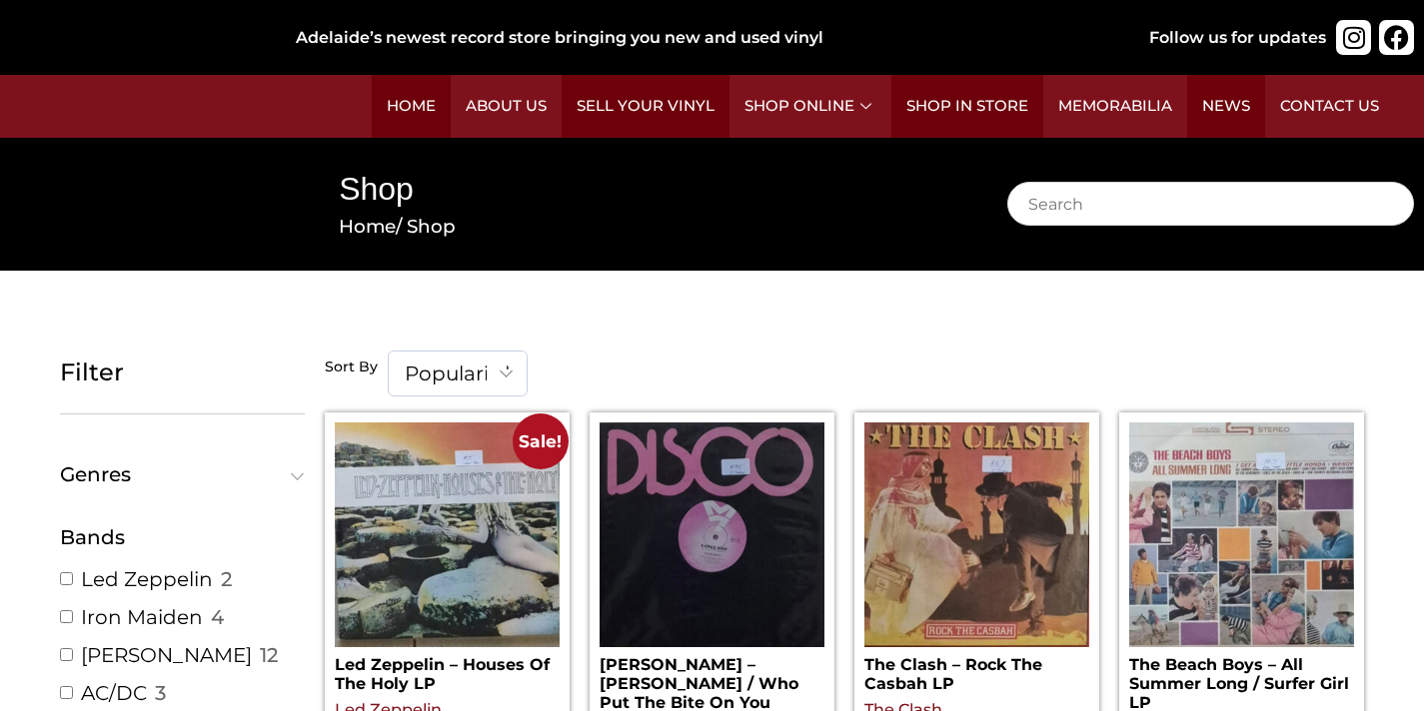
scroll to position [2291, 0]
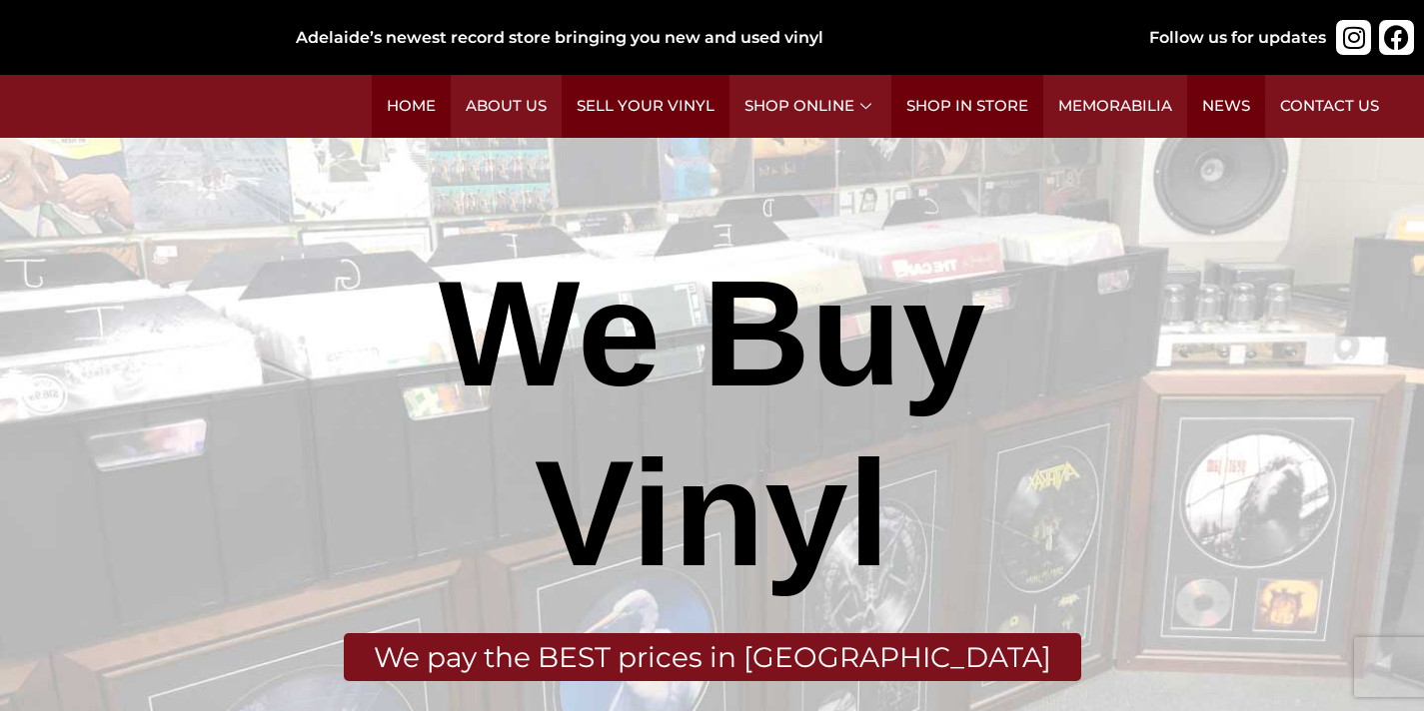
scroll to position [933, 0]
